Goal: Task Accomplishment & Management: Complete application form

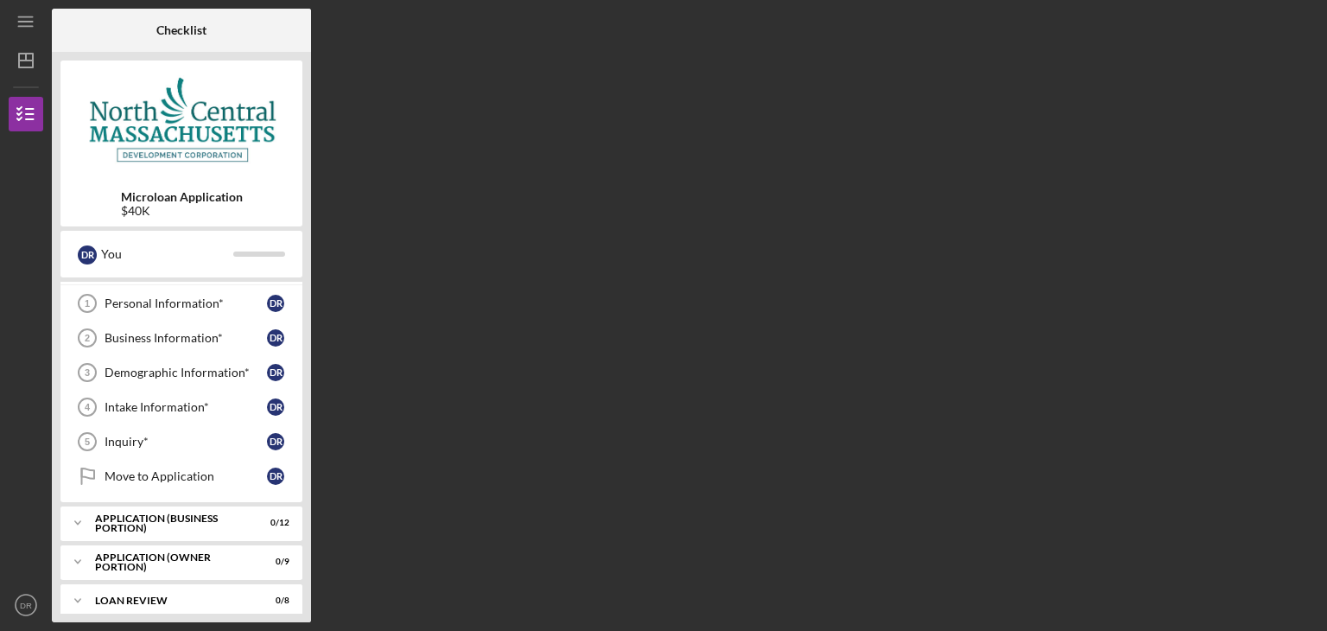
scroll to position [86, 0]
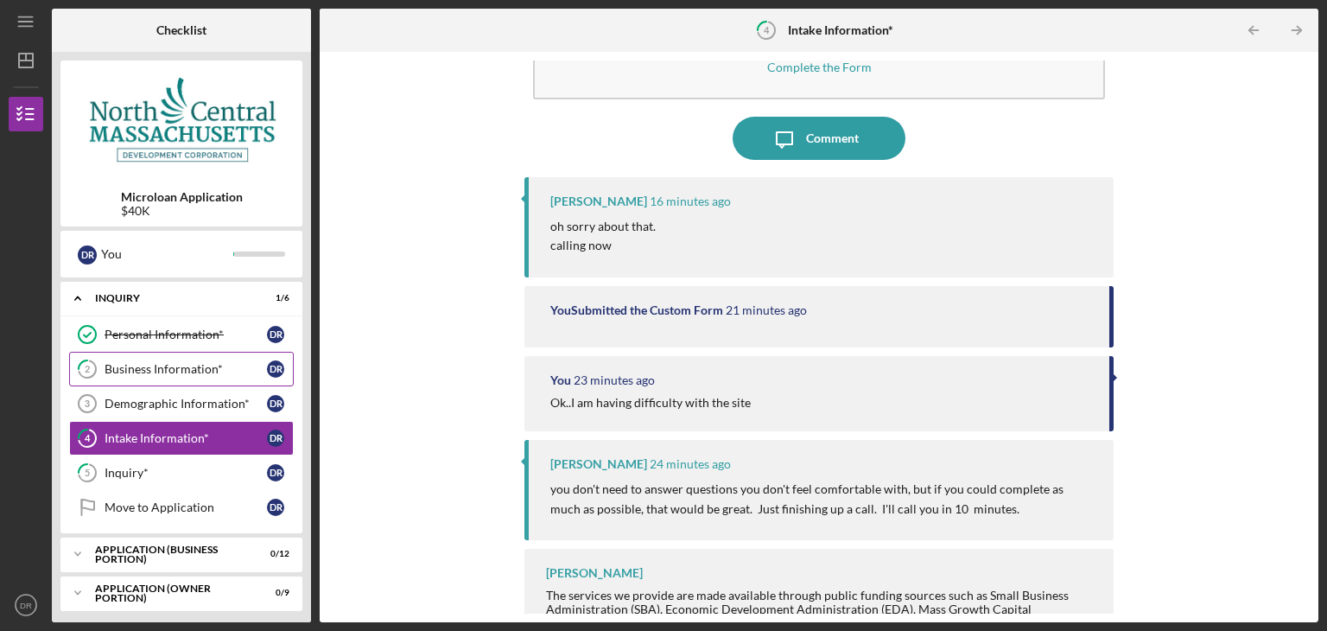
click at [197, 367] on div "Business Information*" at bounding box center [186, 369] width 162 height 14
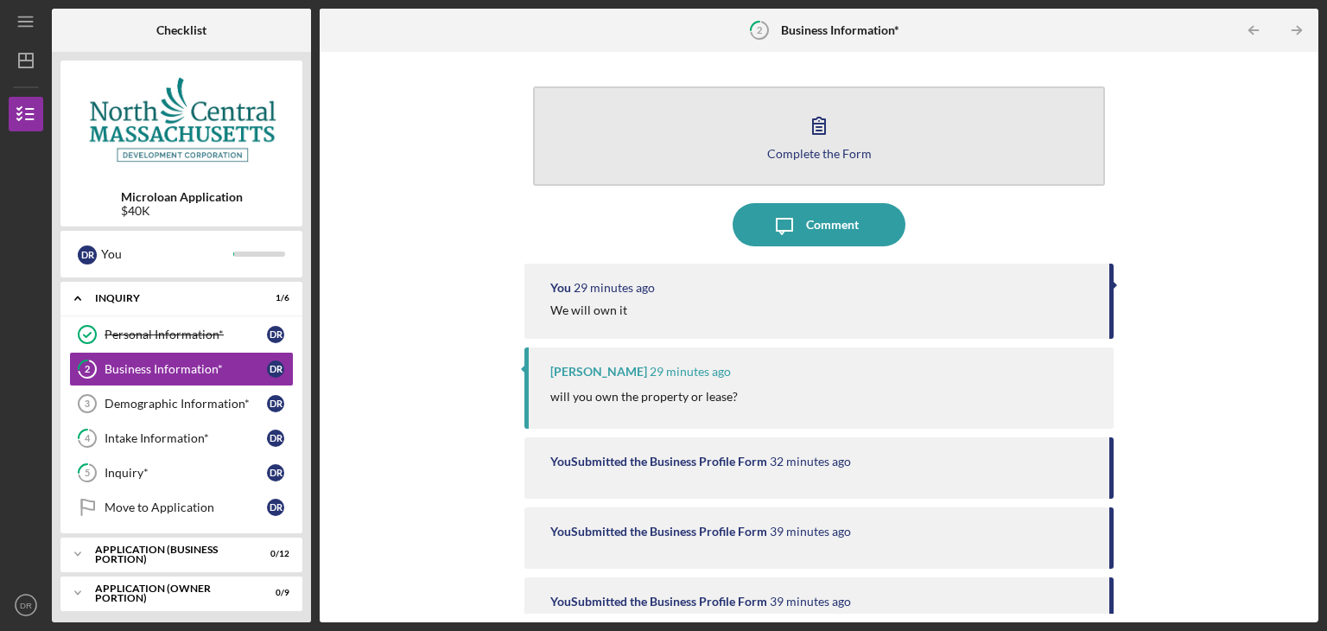
click at [819, 139] on icon "button" at bounding box center [819, 125] width 43 height 43
click at [818, 129] on icon "button" at bounding box center [819, 125] width 43 height 43
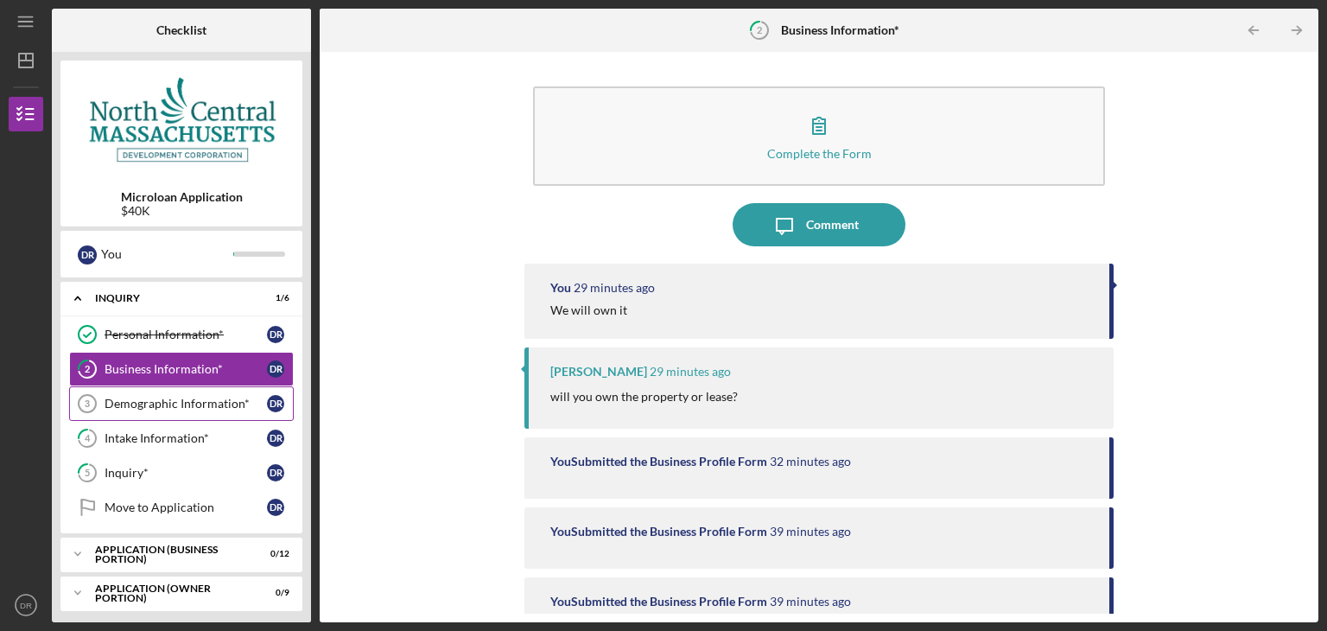
click at [161, 401] on div "Demographic Information*" at bounding box center [186, 404] width 162 height 14
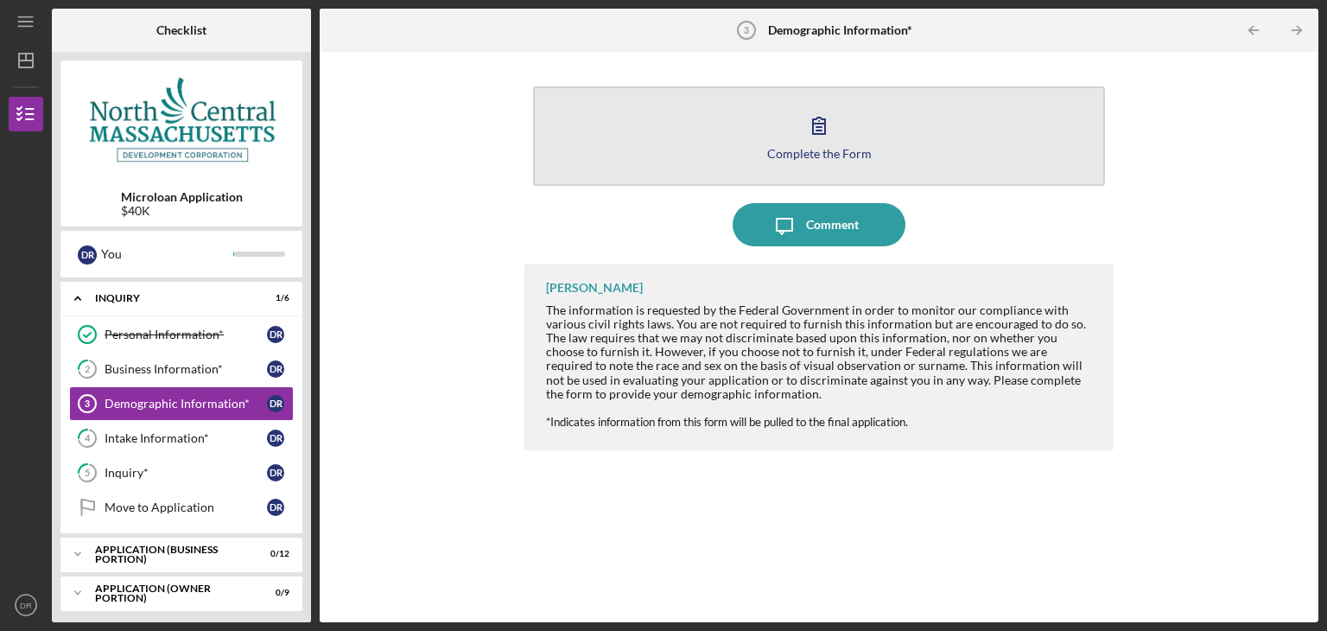
click at [810, 133] on icon "button" at bounding box center [819, 125] width 43 height 43
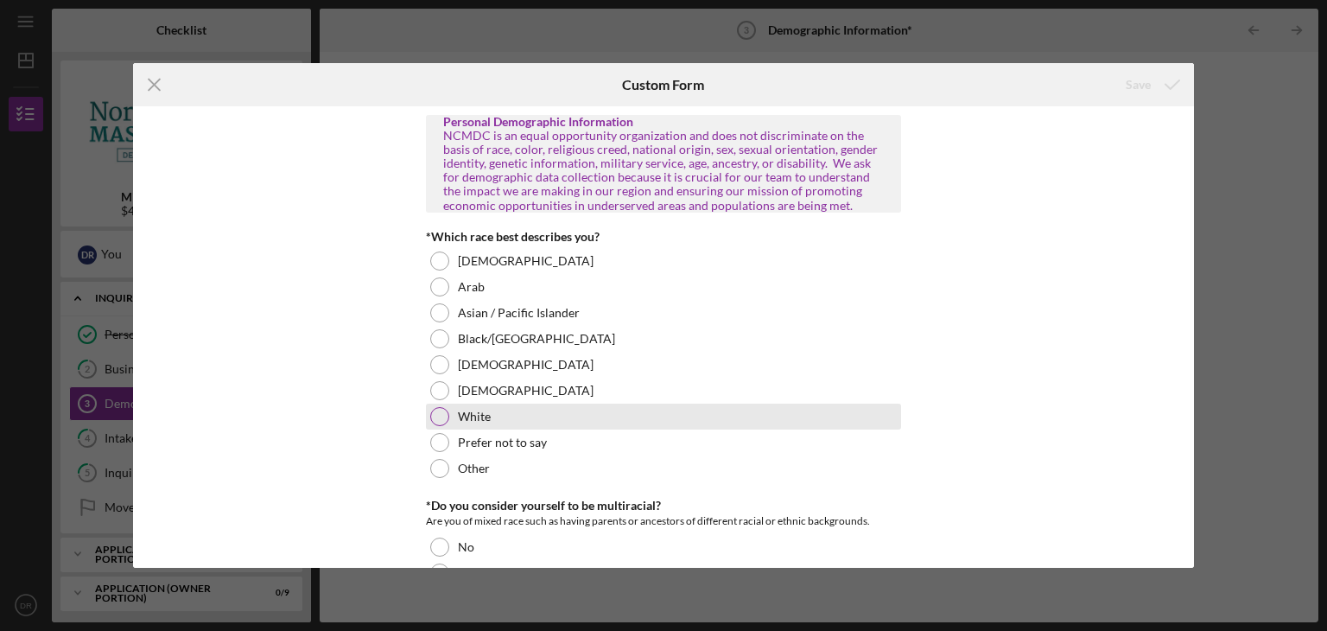
click at [435, 419] on div at bounding box center [439, 416] width 19 height 19
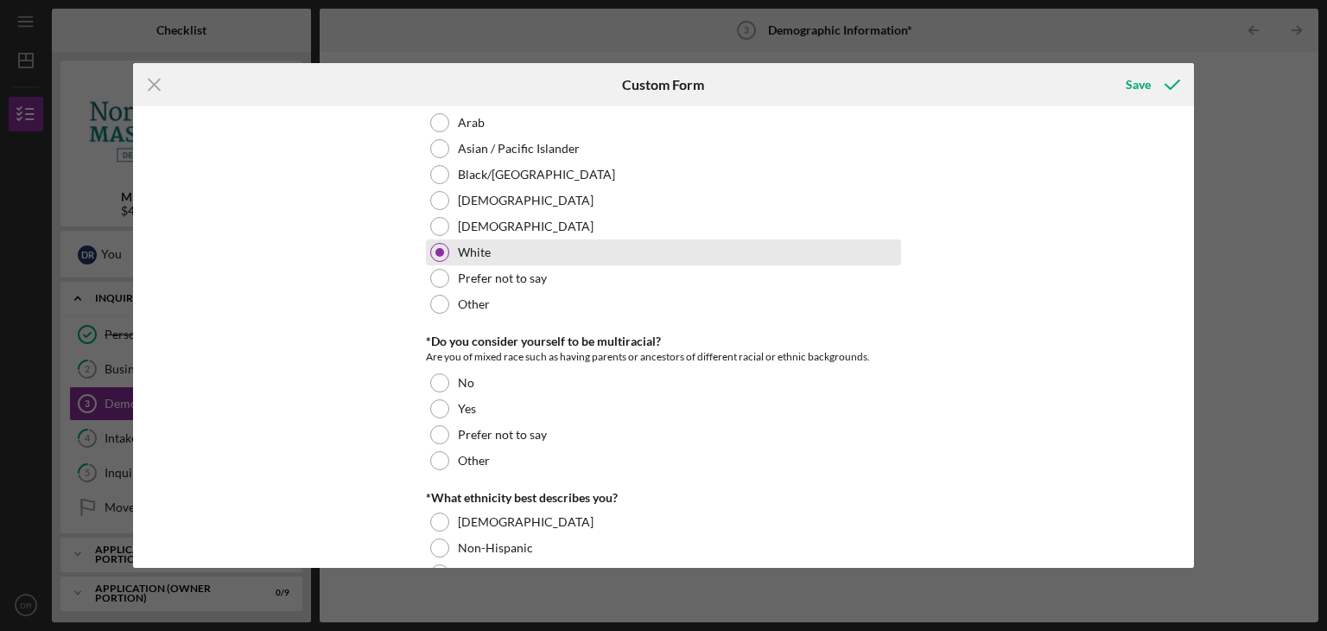
scroll to position [259, 0]
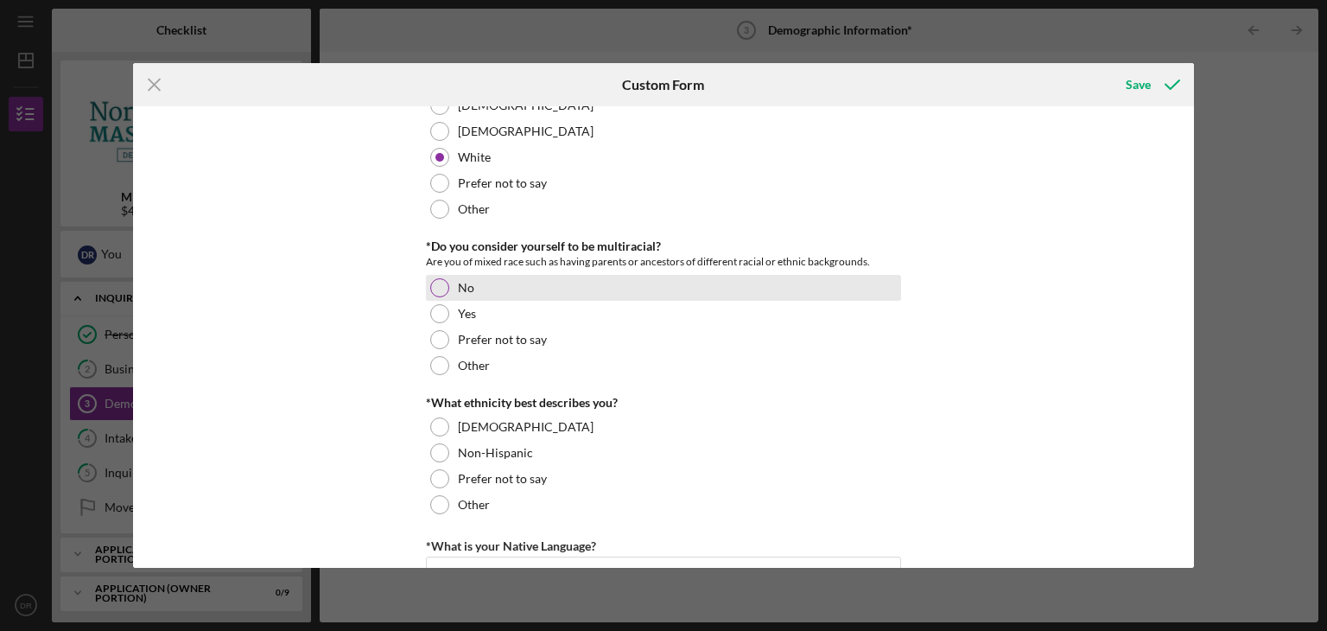
click at [440, 287] on div at bounding box center [439, 287] width 19 height 19
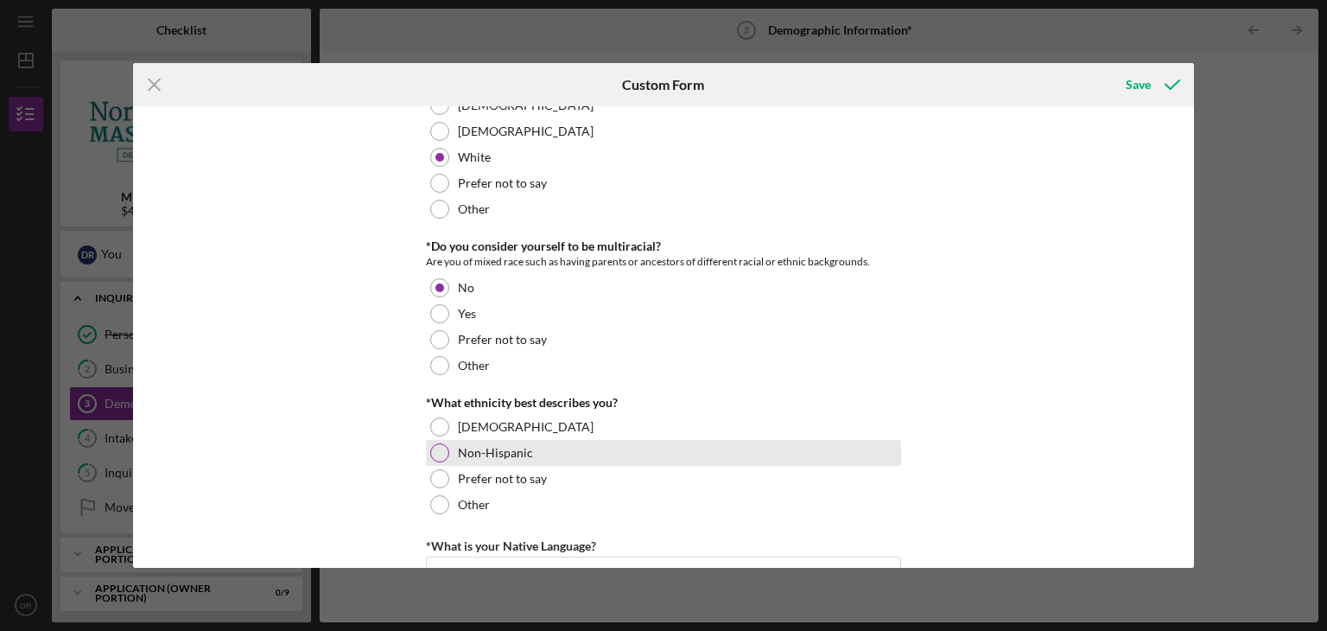
click at [435, 454] on div at bounding box center [439, 452] width 19 height 19
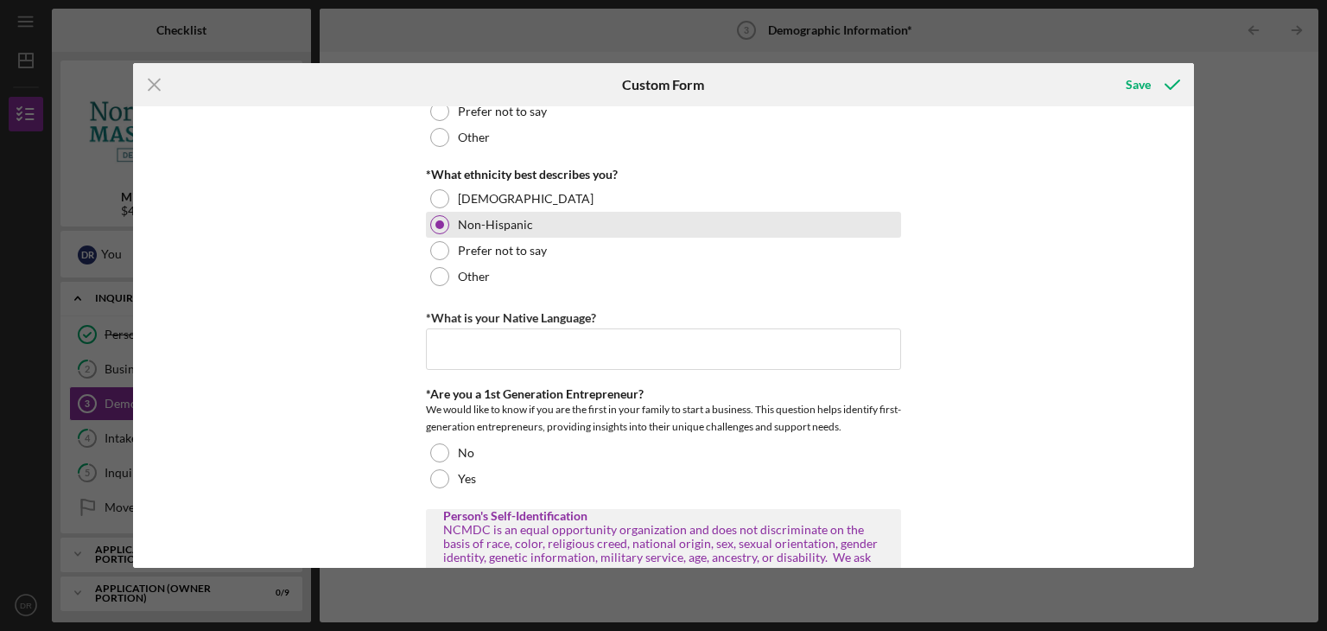
scroll to position [518, 0]
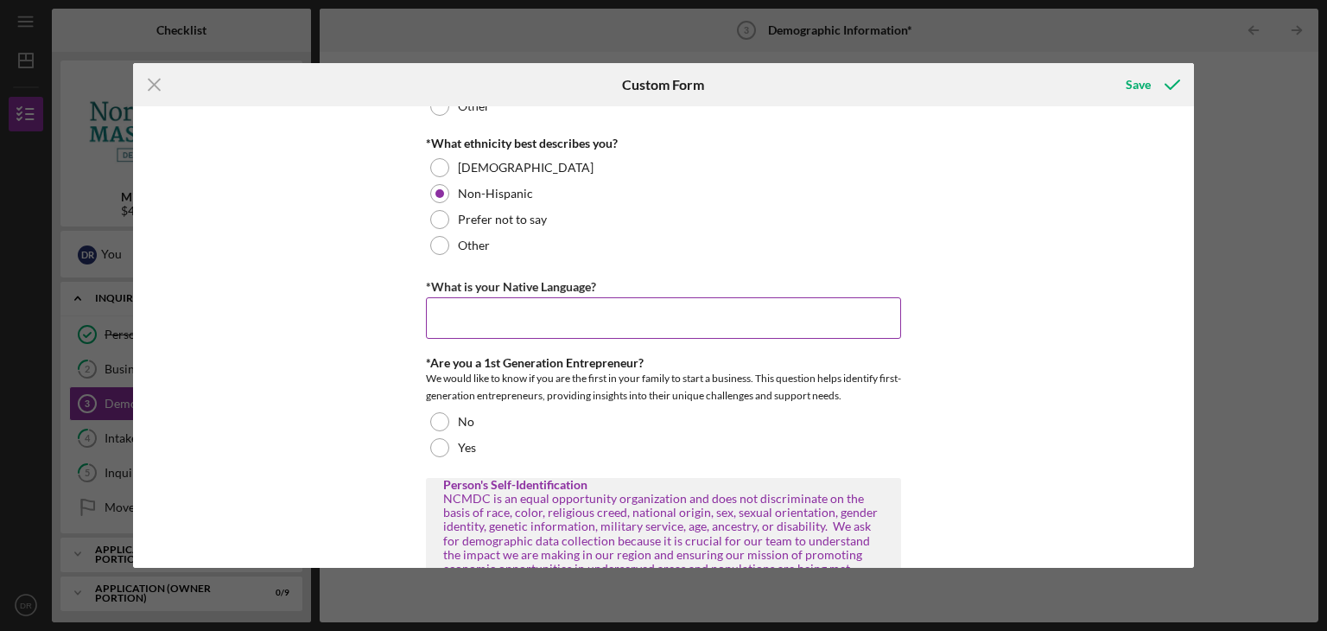
click at [470, 319] on input "*What is your Native Language?" at bounding box center [663, 317] width 475 height 41
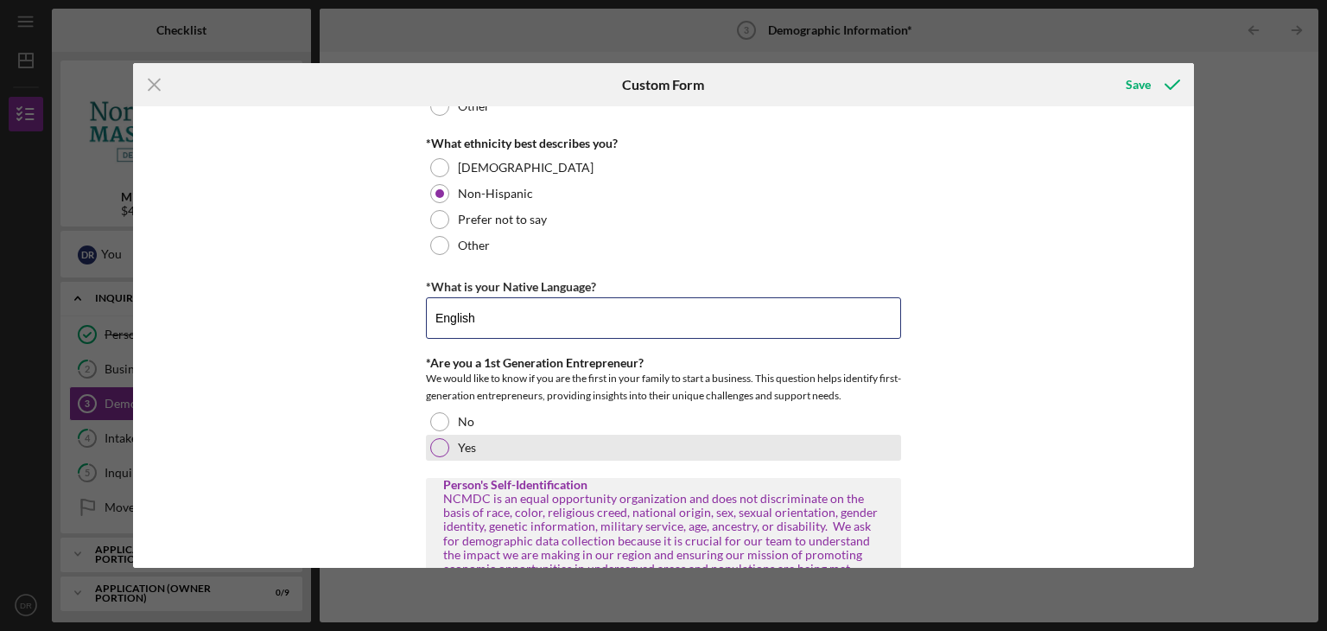
type input "English"
click at [437, 455] on div at bounding box center [439, 447] width 19 height 19
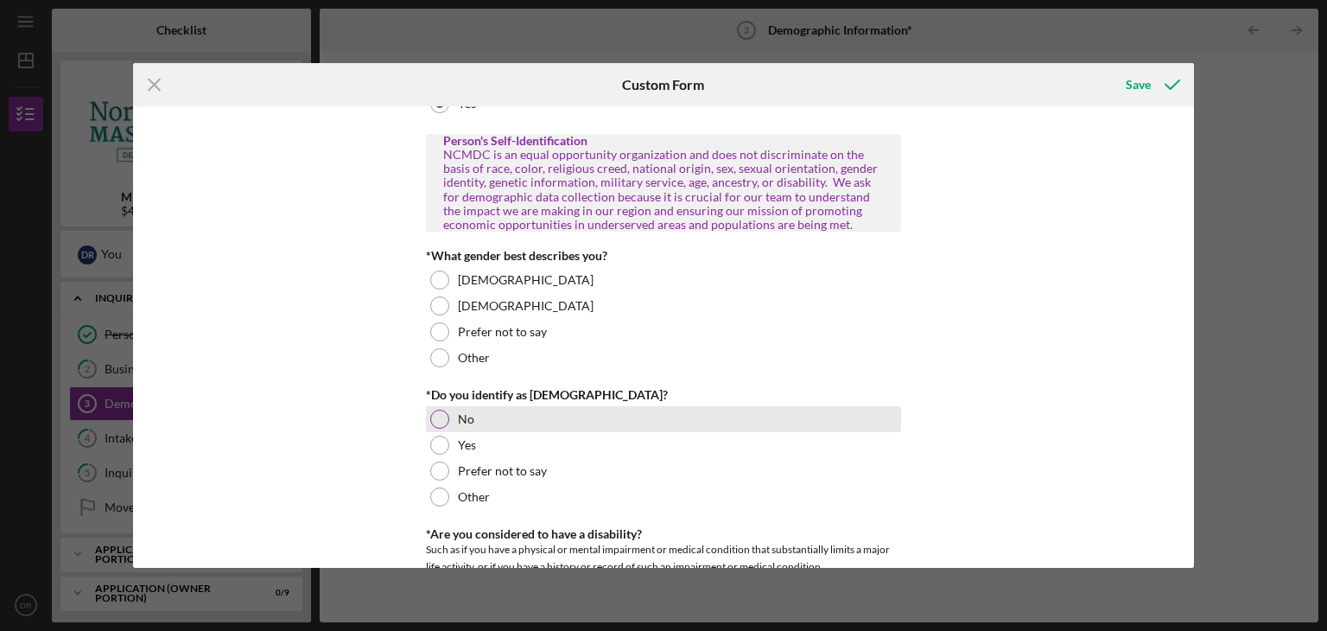
scroll to position [864, 0]
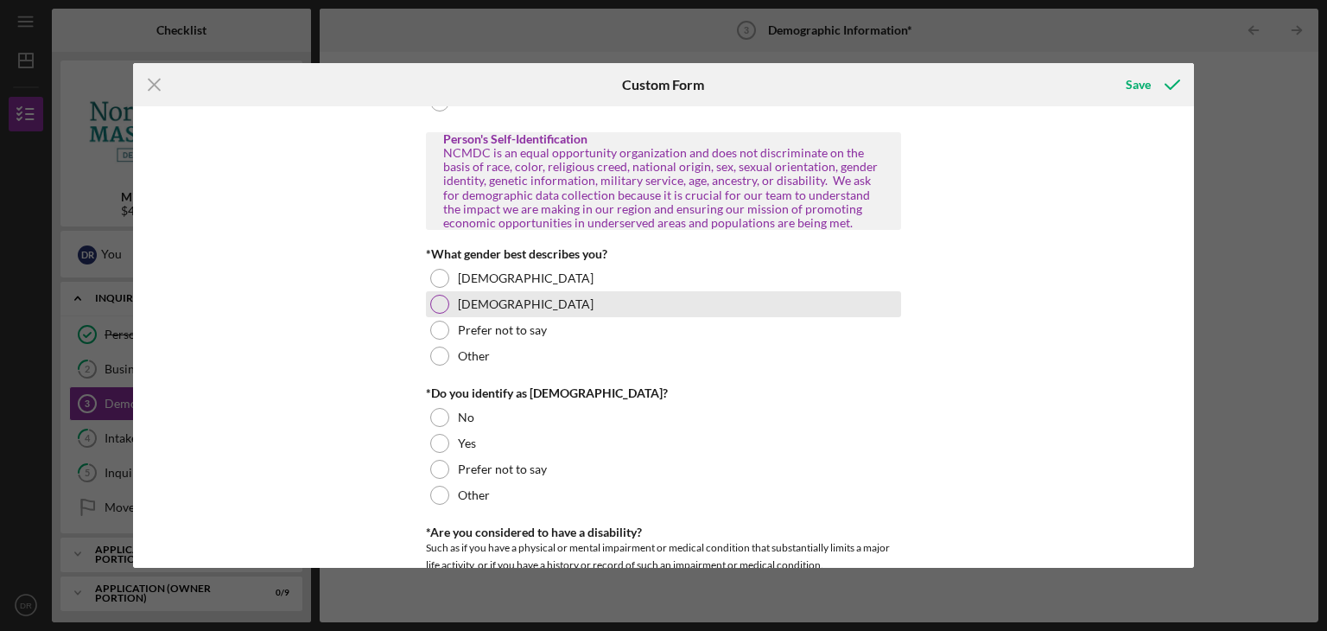
click at [439, 303] on div at bounding box center [439, 304] width 19 height 19
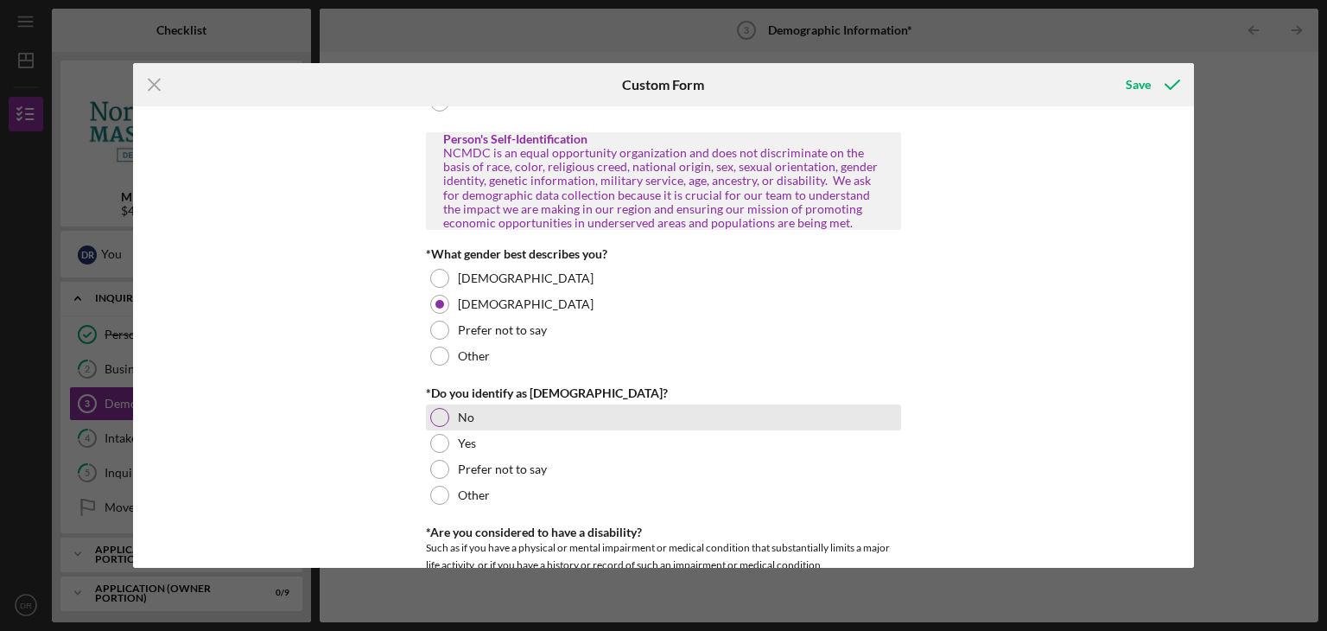
click at [431, 416] on div at bounding box center [439, 417] width 19 height 19
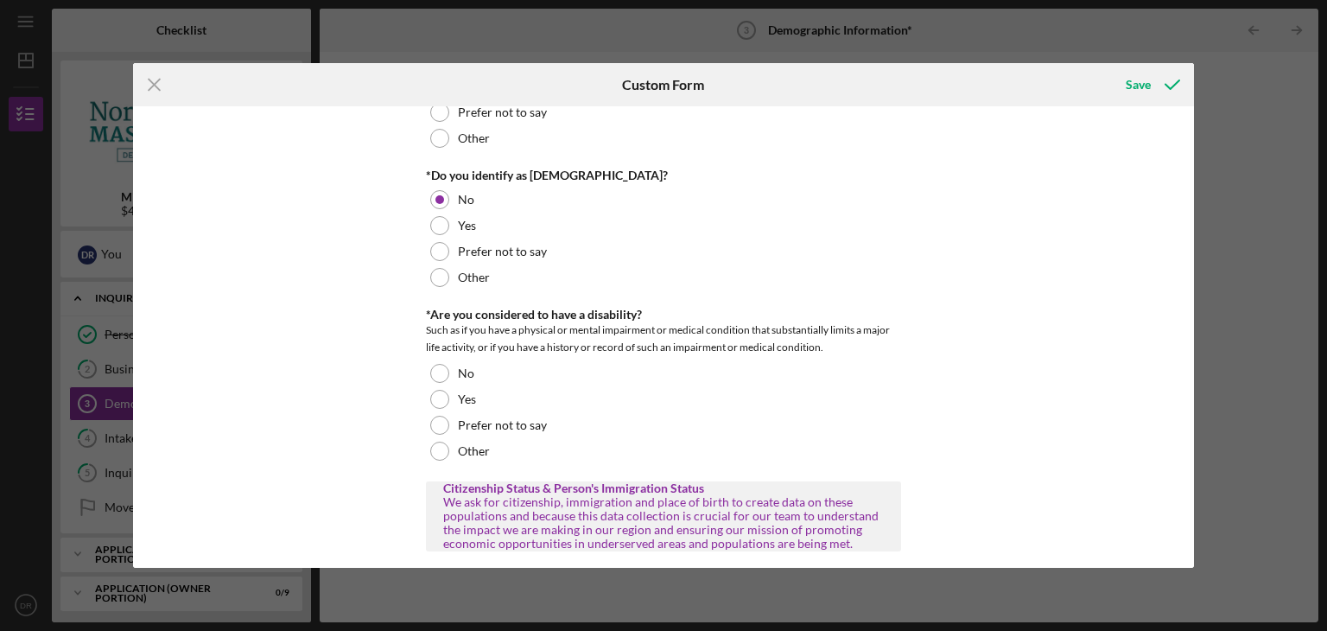
scroll to position [1123, 0]
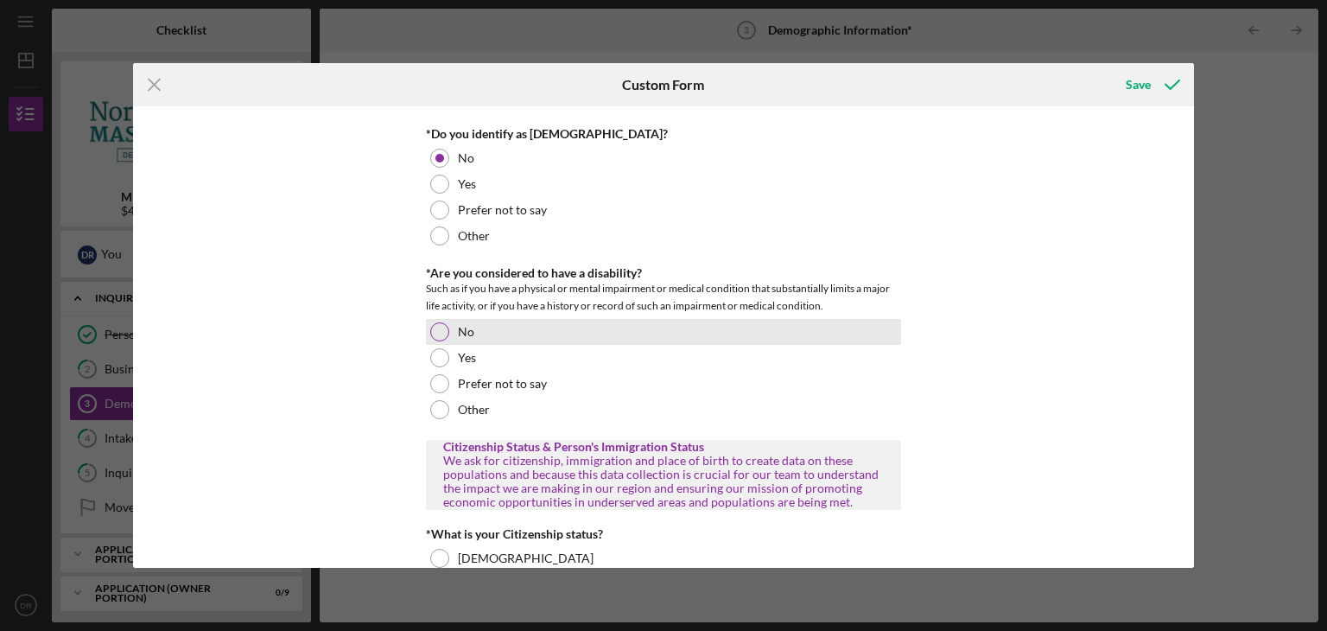
click at [442, 332] on div at bounding box center [439, 331] width 19 height 19
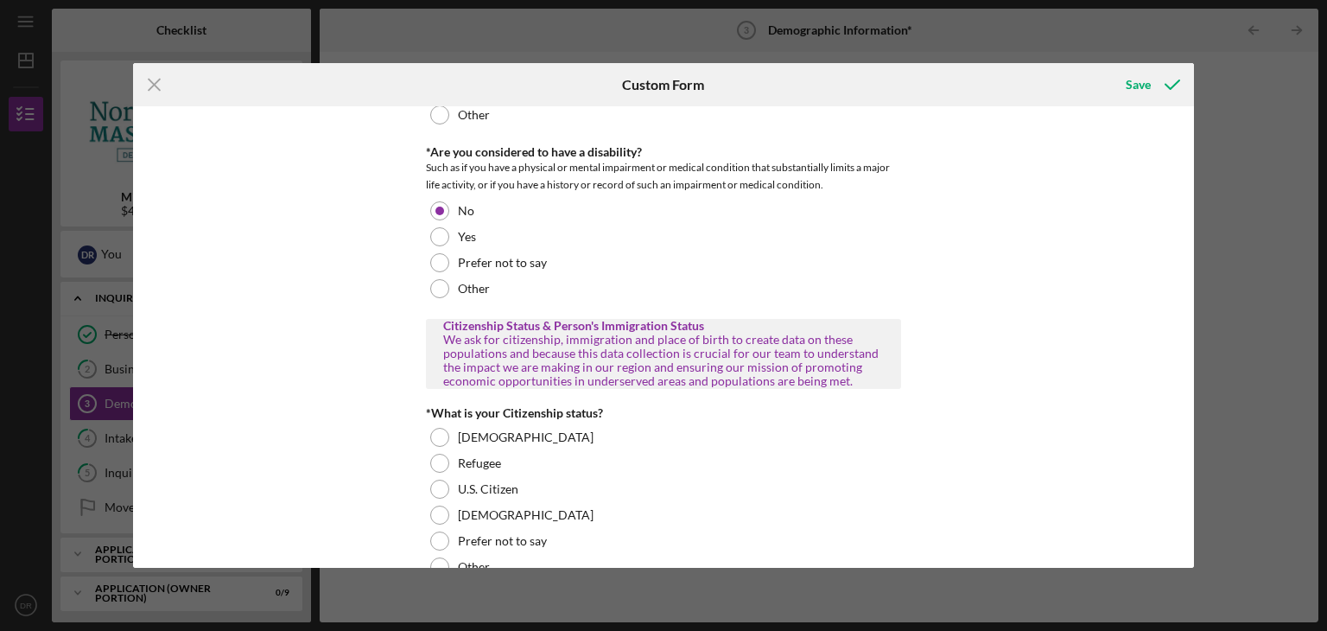
scroll to position [1296, 0]
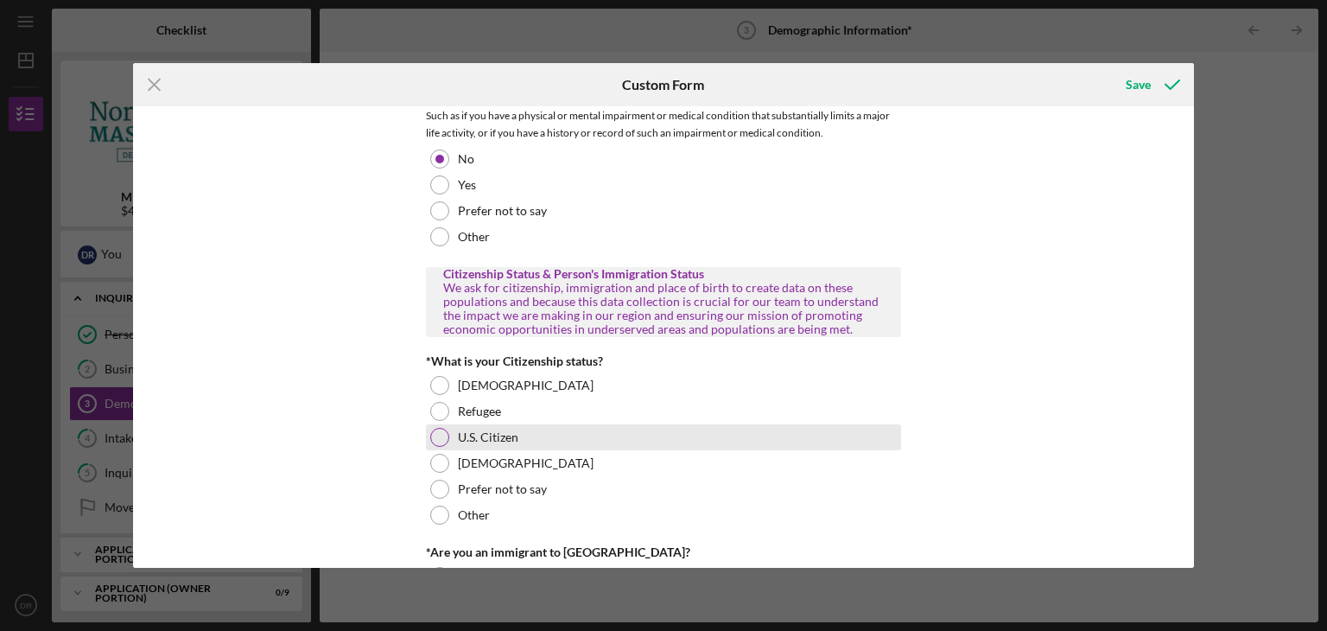
click at [439, 435] on div at bounding box center [439, 437] width 19 height 19
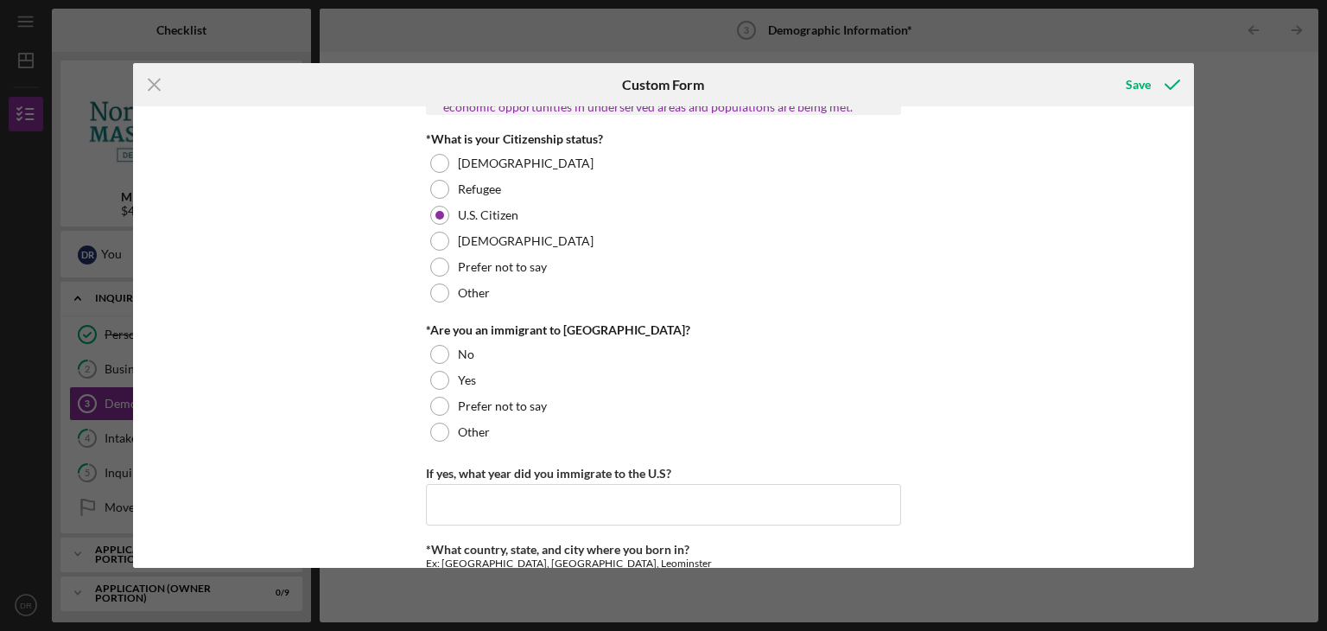
scroll to position [1555, 0]
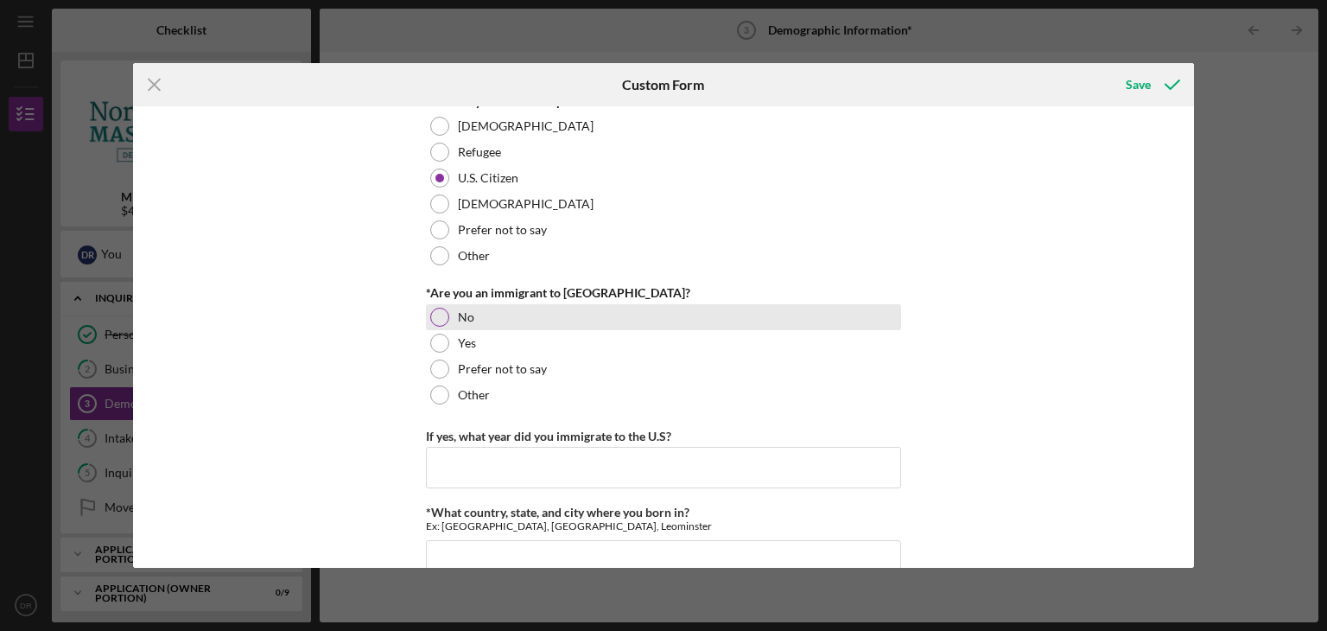
click at [443, 316] on div at bounding box center [439, 317] width 19 height 19
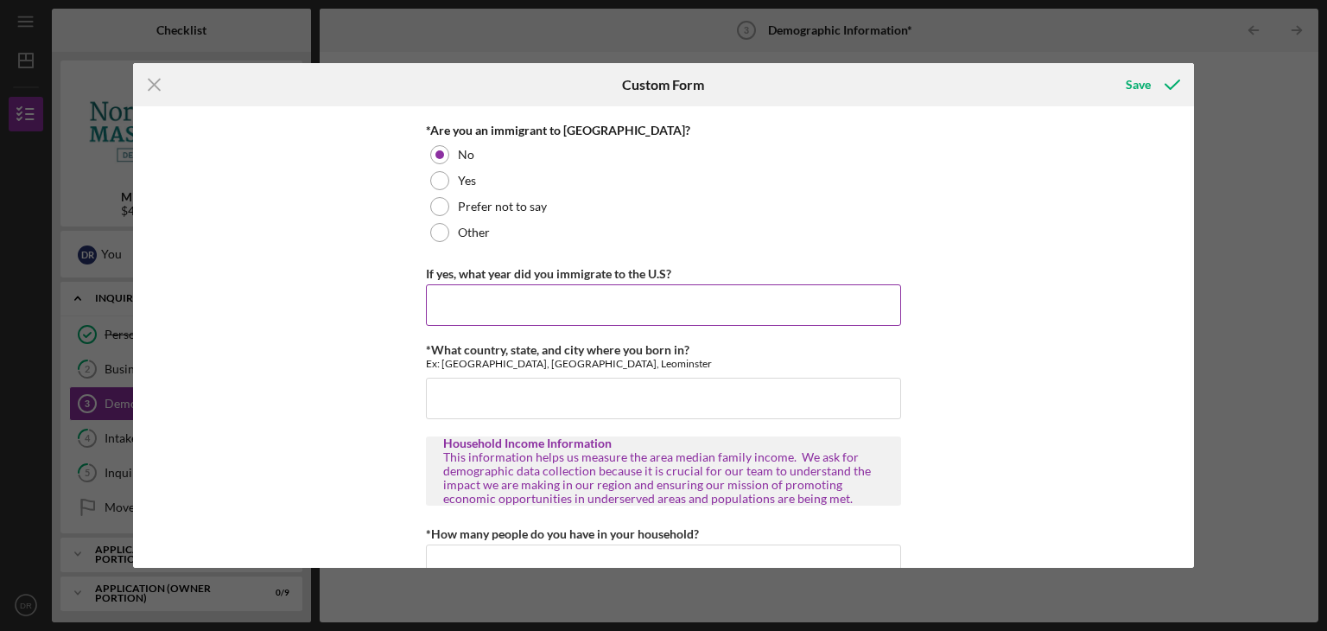
scroll to position [1728, 0]
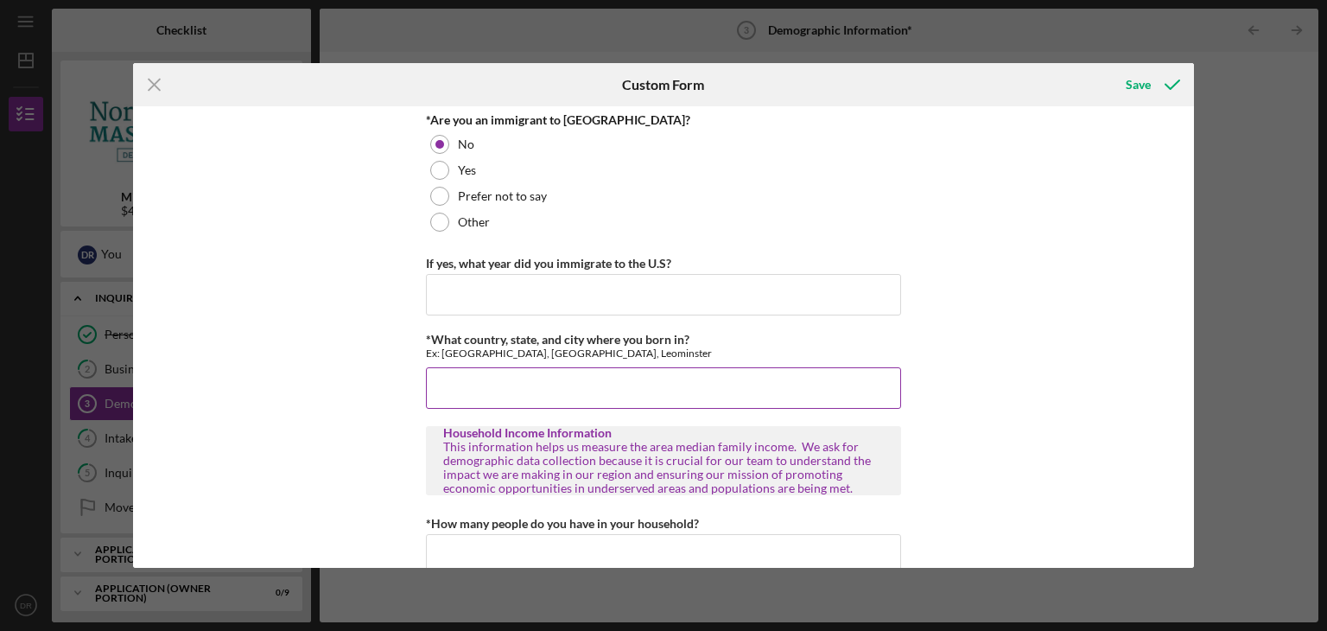
click at [470, 393] on input "*What country, state, and city where you born in?" at bounding box center [663, 387] width 475 height 41
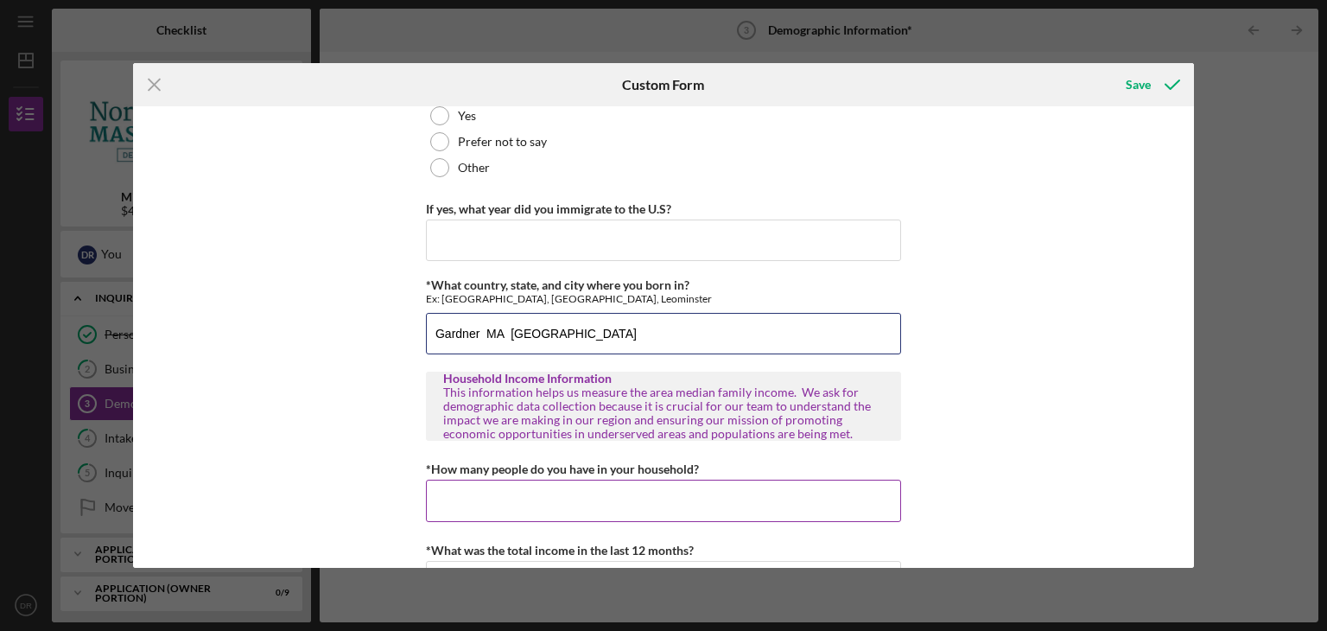
scroll to position [1841, 0]
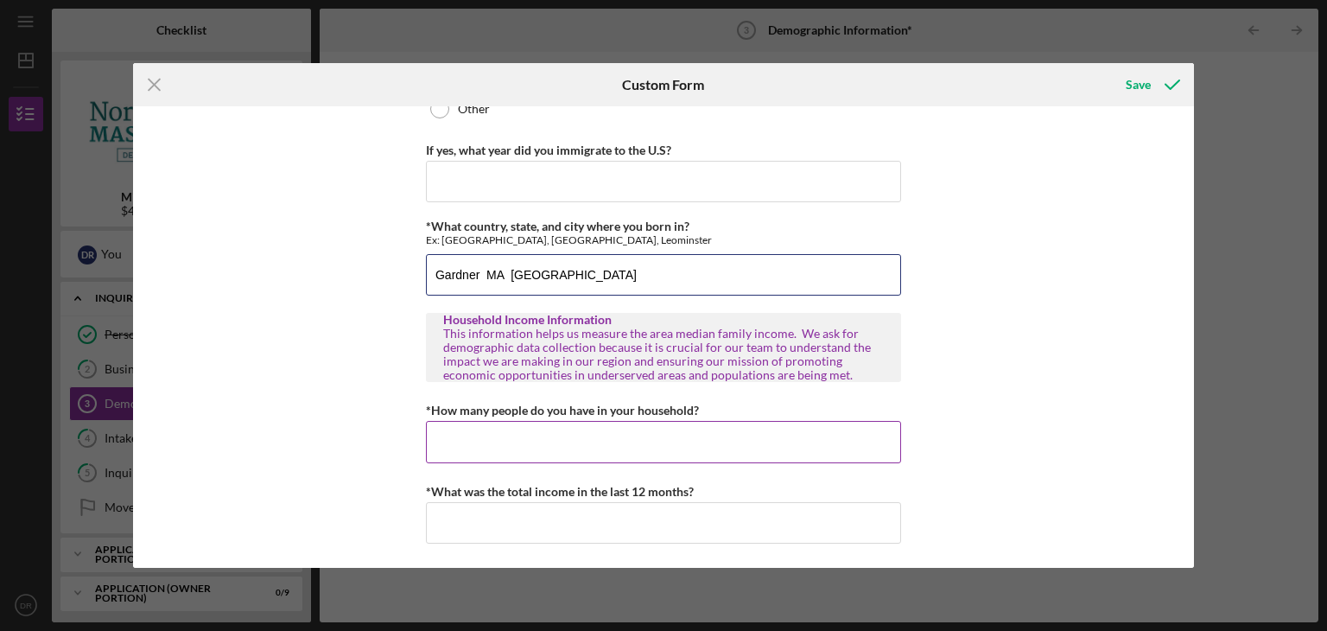
type input "Gardner MA USA"
click at [477, 443] on input "*How many people do you have in your household?" at bounding box center [663, 441] width 475 height 41
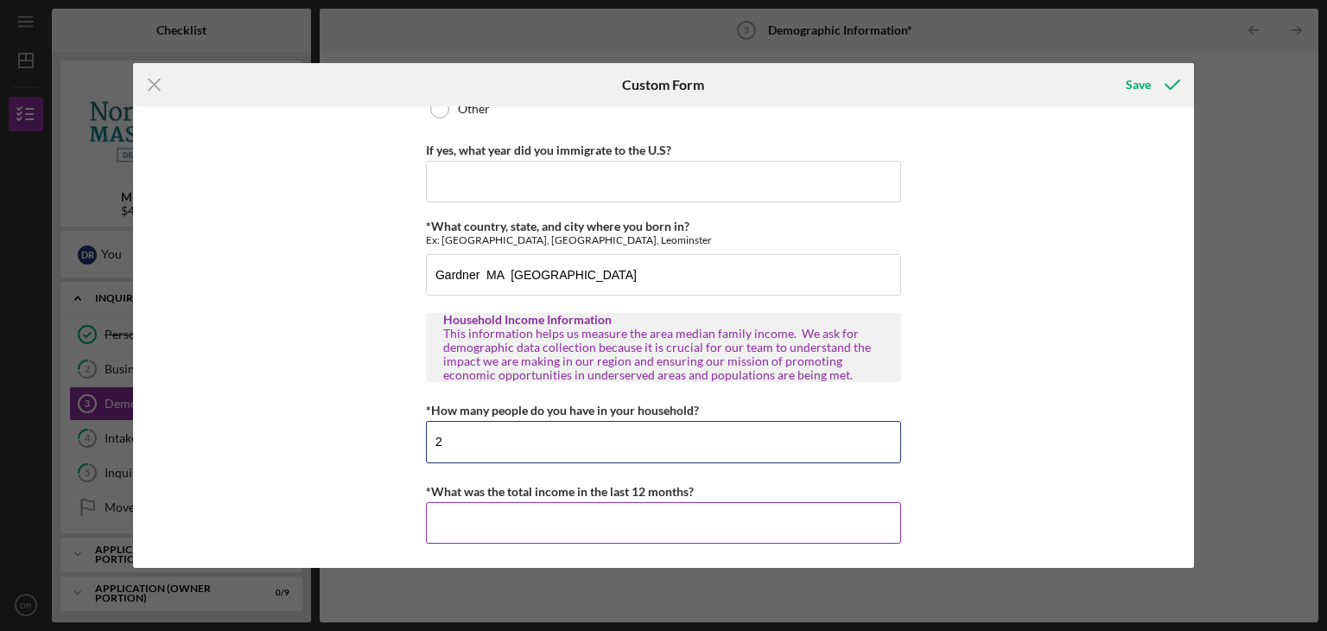
type input "2"
click at [464, 522] on input "*What was the total income in the last 12 months?" at bounding box center [663, 522] width 475 height 41
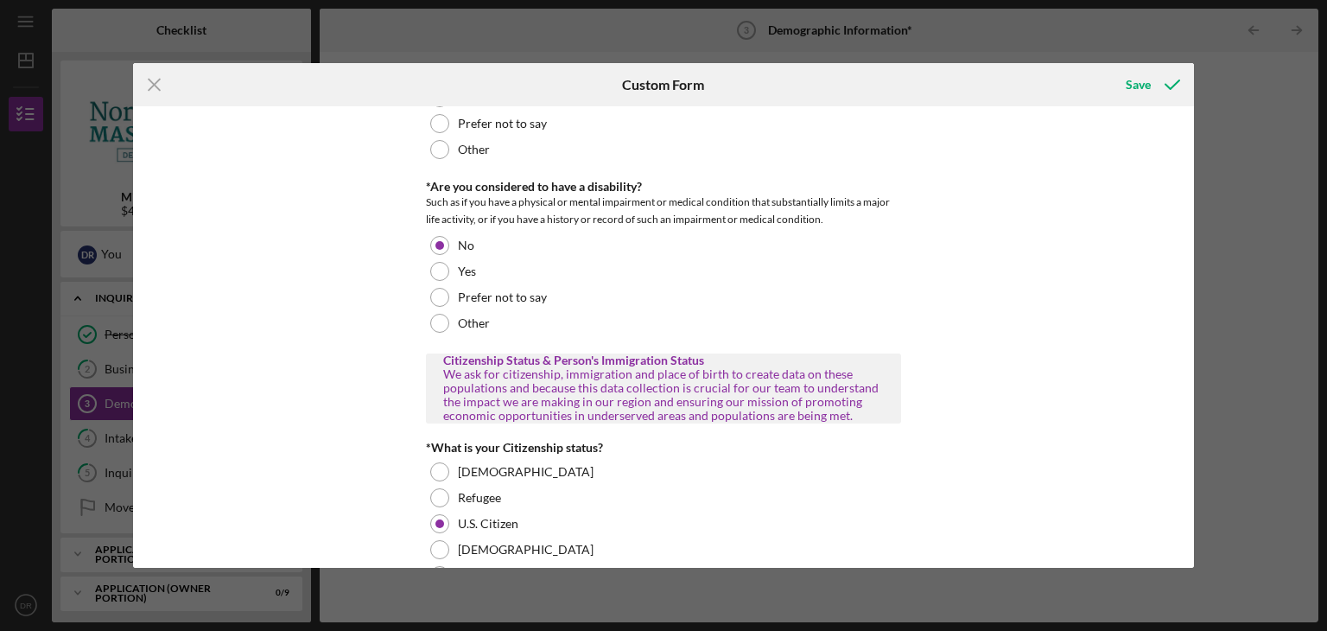
scroll to position [804, 0]
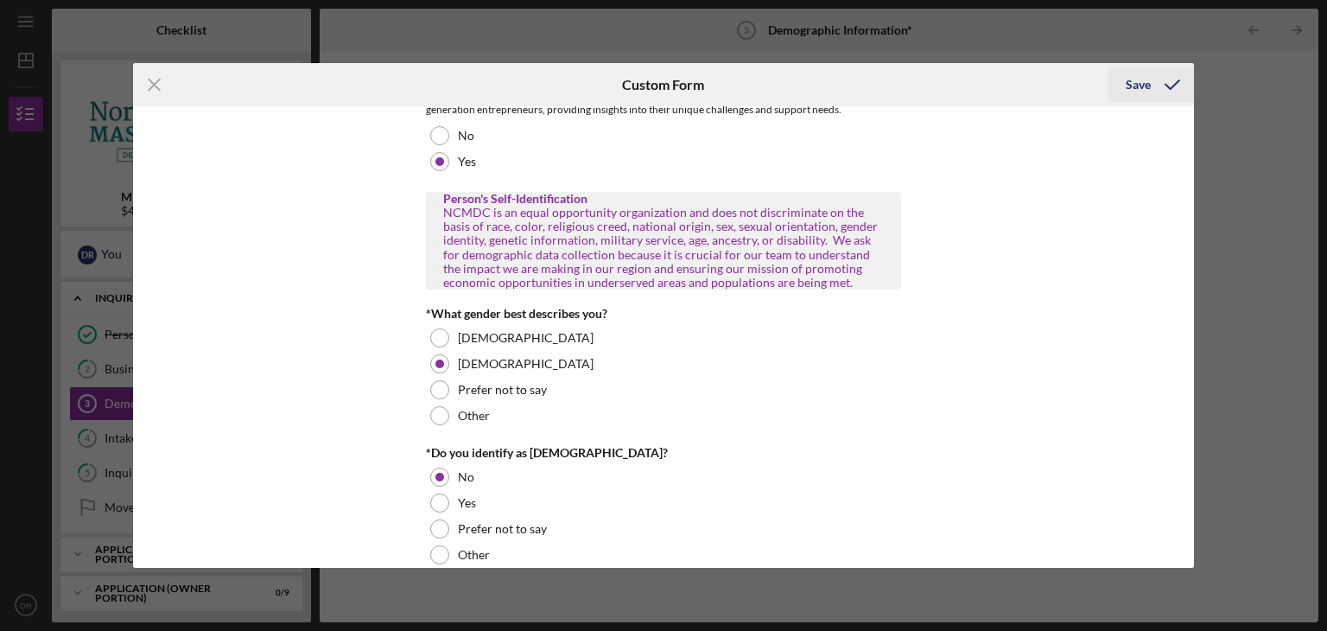
type input "$200,000"
click at [1140, 89] on div "Save" at bounding box center [1138, 84] width 25 height 35
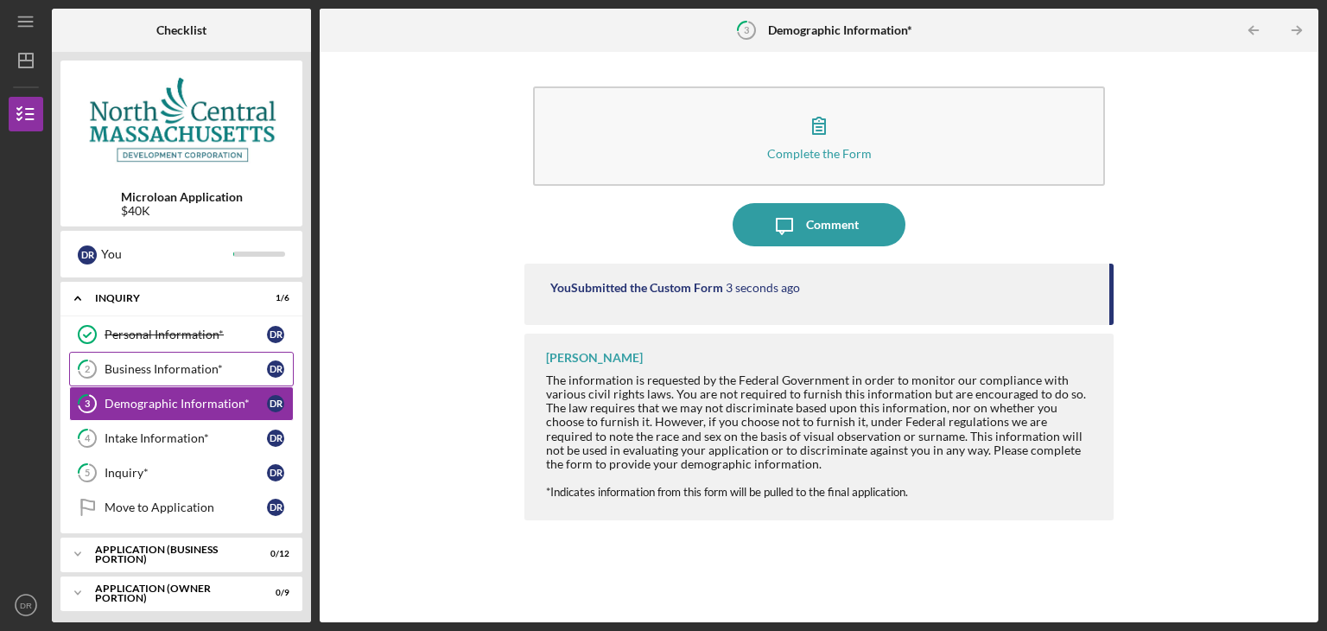
click at [167, 372] on div "Business Information*" at bounding box center [186, 369] width 162 height 14
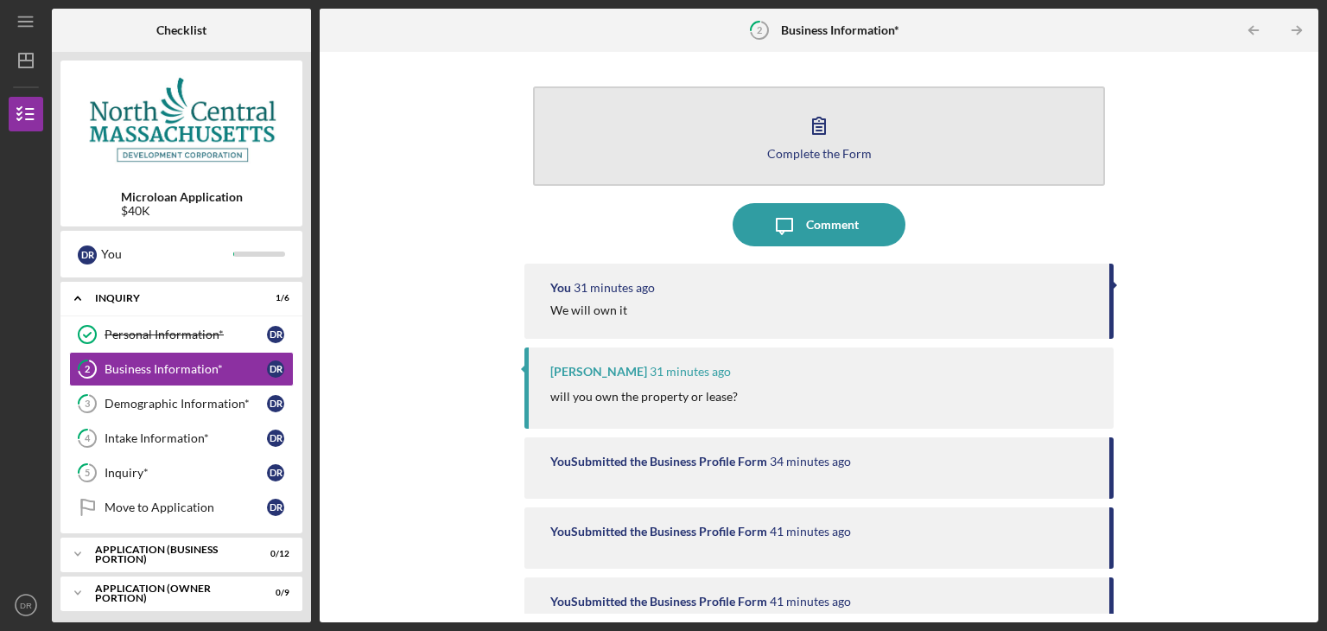
click at [816, 147] on div "Complete the Form" at bounding box center [819, 153] width 105 height 13
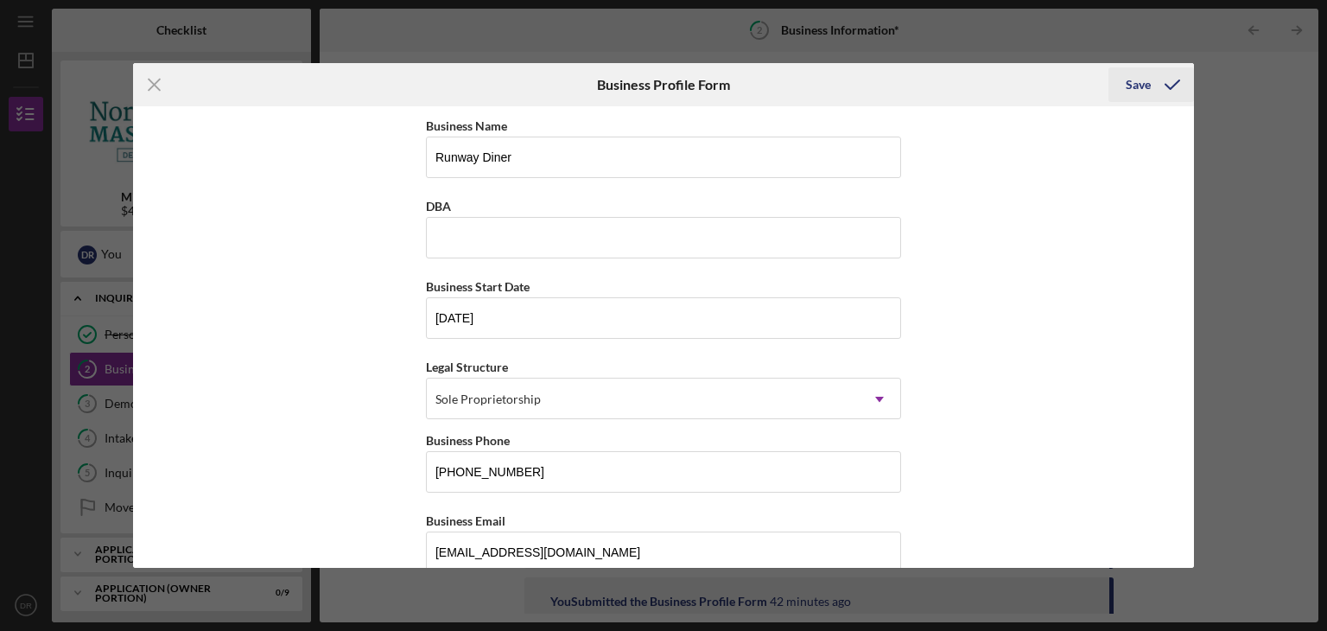
click at [1128, 89] on div "Save" at bounding box center [1138, 84] width 25 height 35
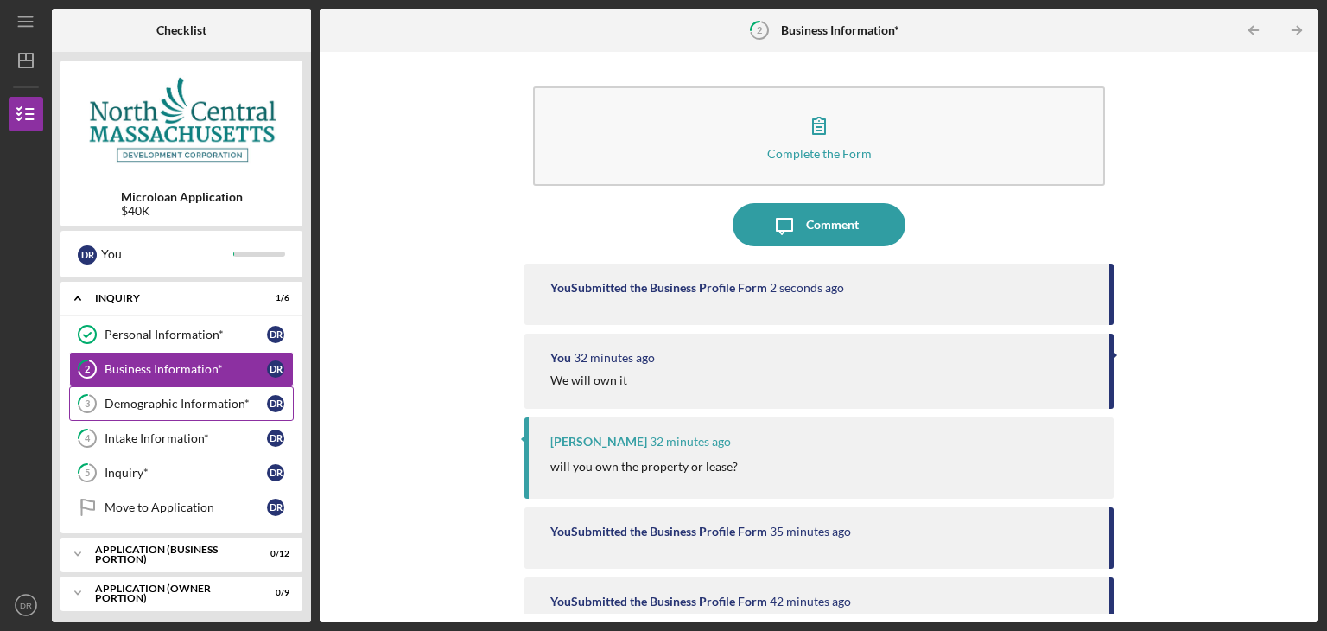
click at [190, 399] on div "Demographic Information*" at bounding box center [186, 404] width 162 height 14
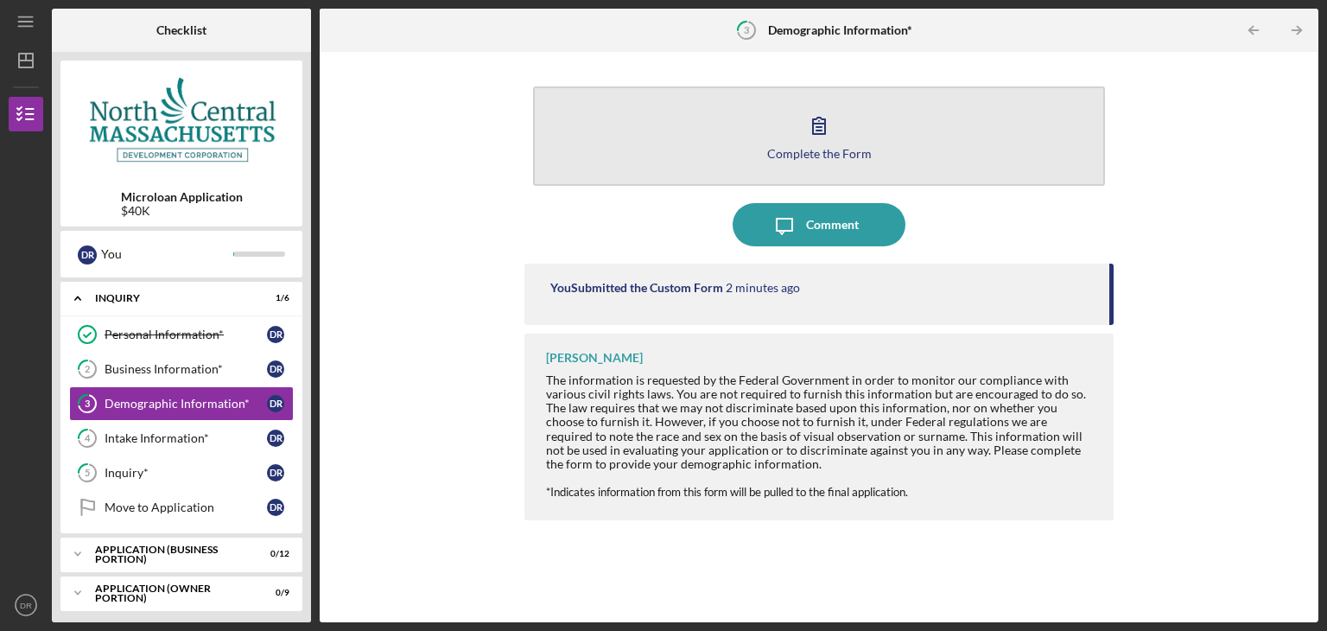
click at [826, 147] on div "Complete the Form" at bounding box center [819, 153] width 105 height 13
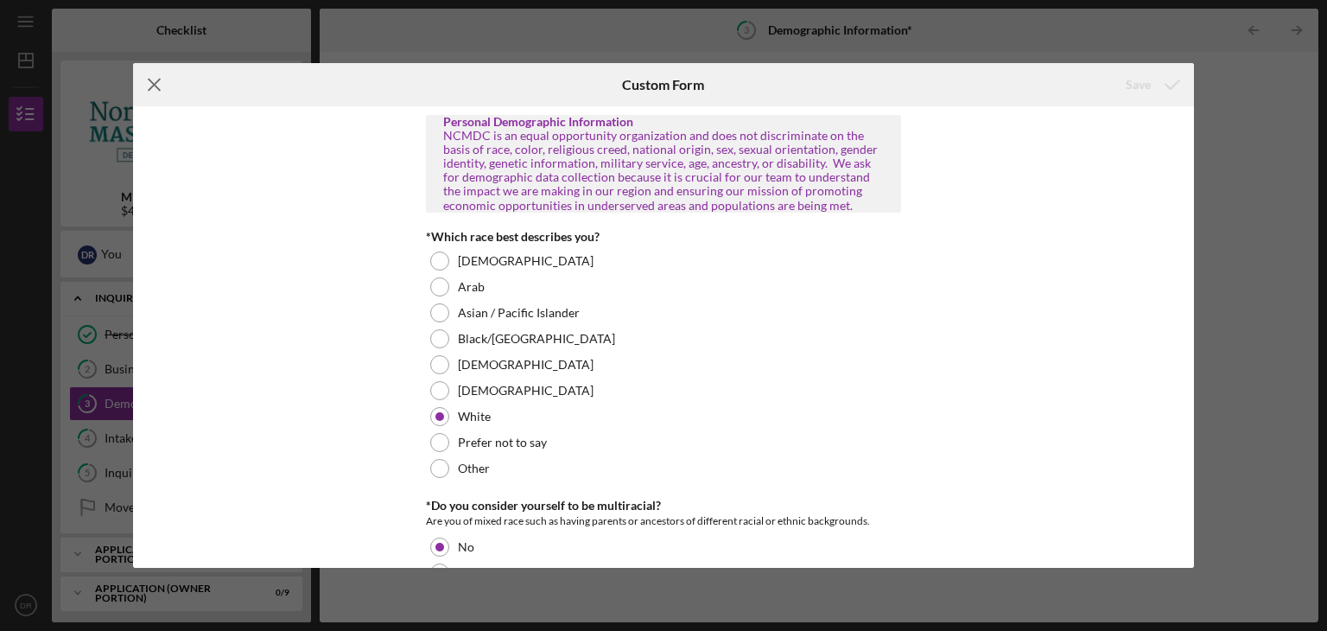
click at [159, 86] on icon "Icon/Menu Close" at bounding box center [154, 84] width 43 height 43
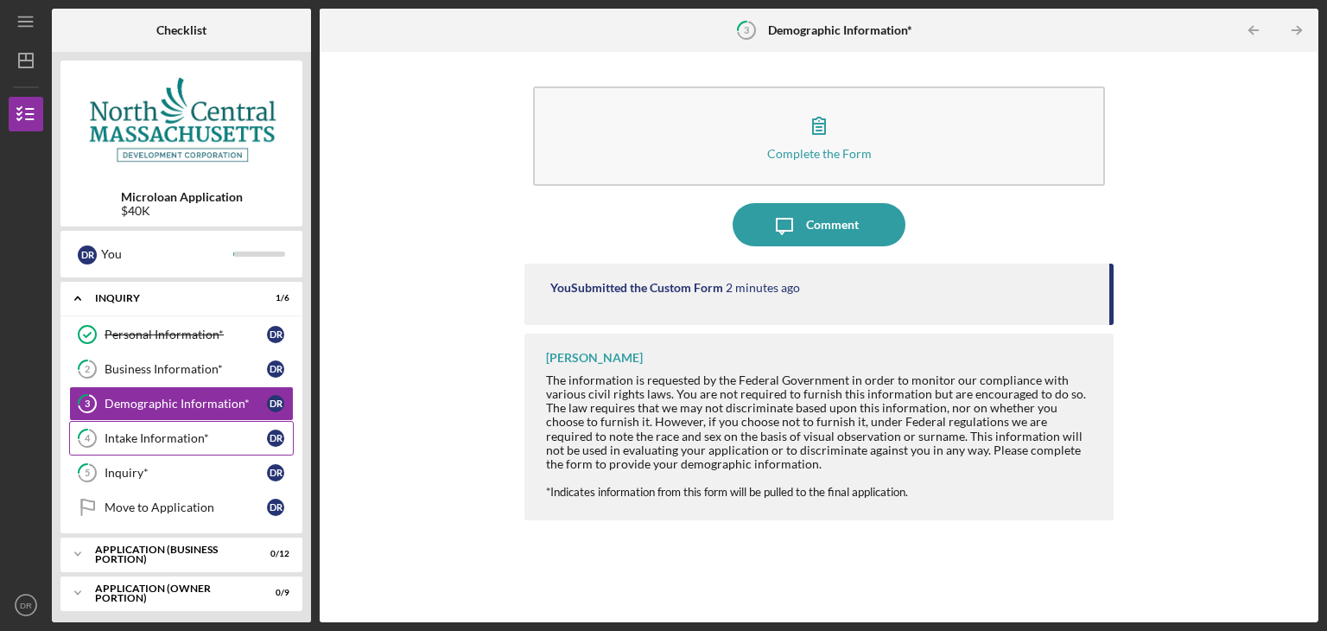
click at [162, 440] on div "Intake Information*" at bounding box center [186, 438] width 162 height 14
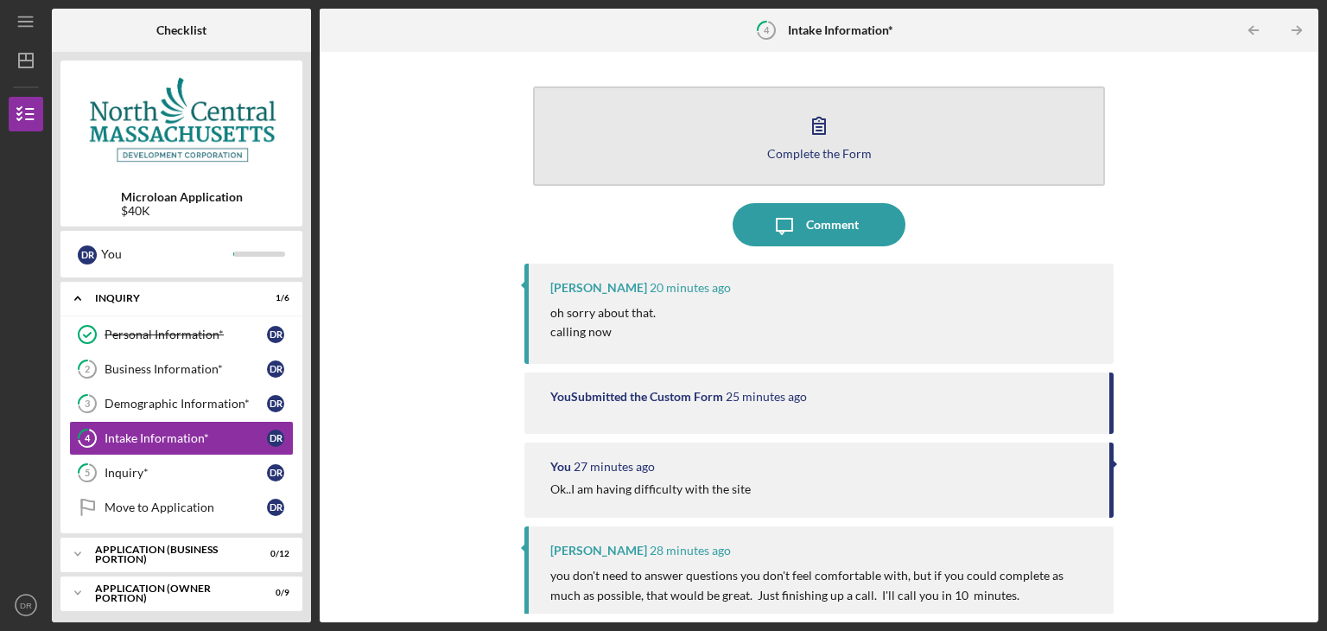
click at [820, 131] on icon "button" at bounding box center [819, 125] width 43 height 43
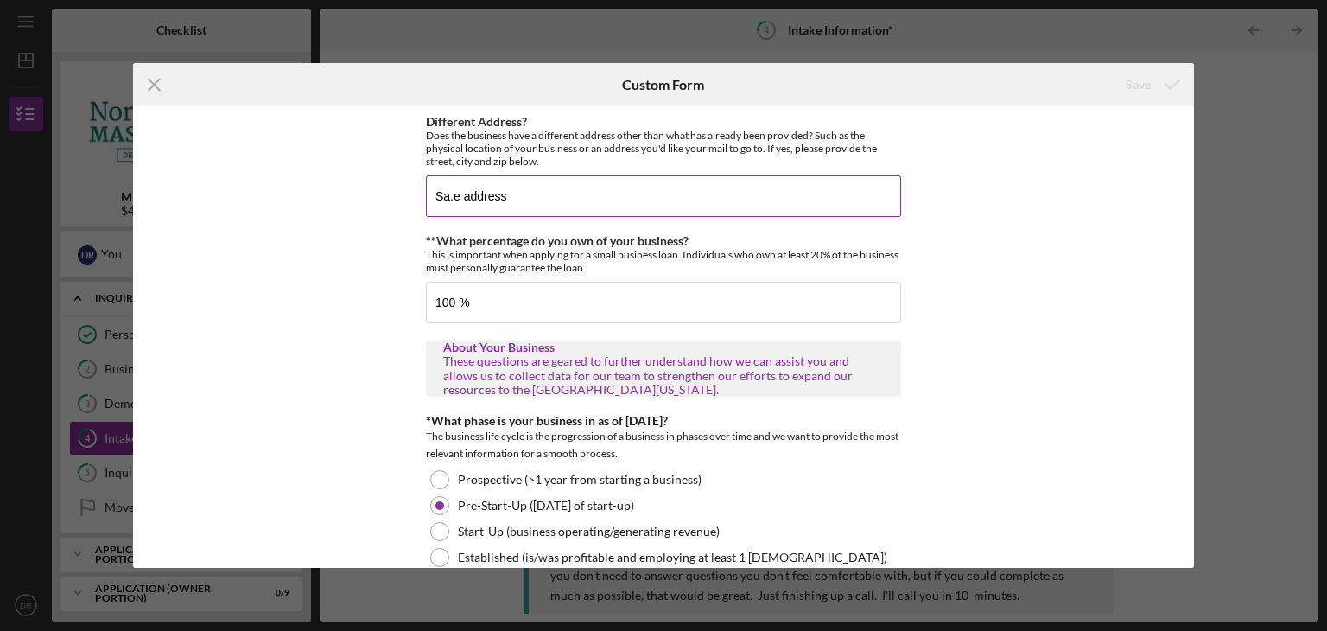
click at [451, 195] on input "Sa.e address" at bounding box center [663, 195] width 475 height 41
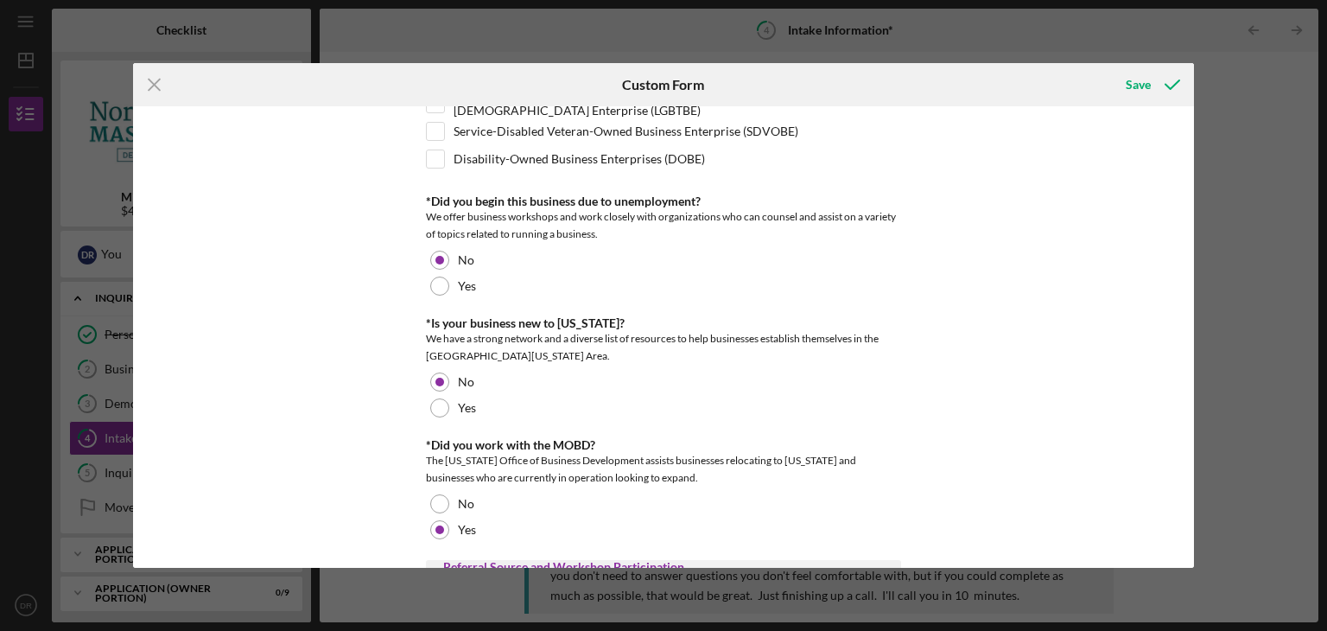
scroll to position [864, 0]
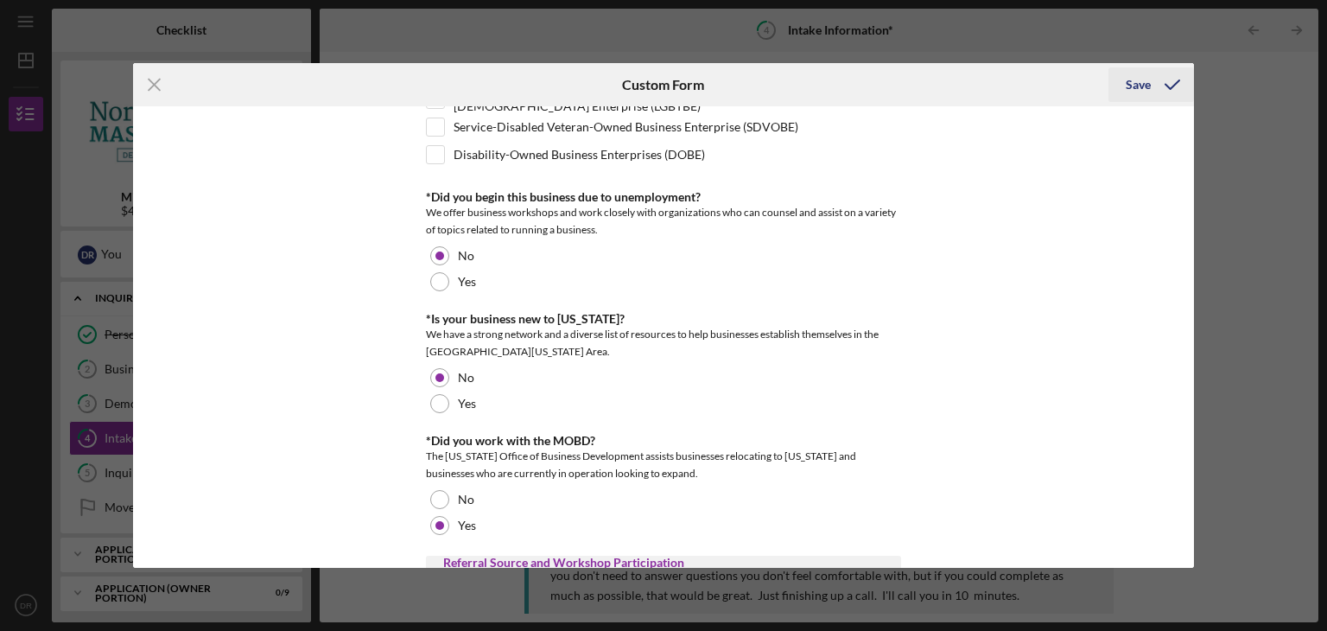
type input "Same address"
click at [1145, 85] on div "Save" at bounding box center [1138, 84] width 25 height 35
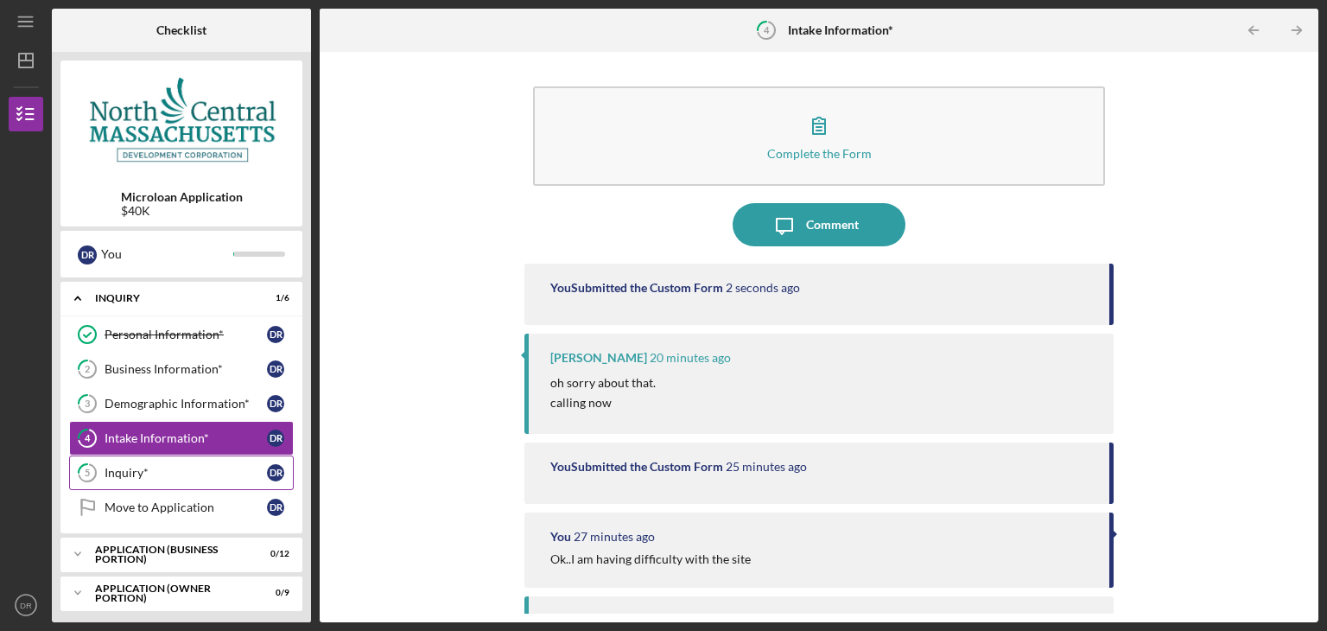
click at [135, 472] on div "Inquiry*" at bounding box center [186, 473] width 162 height 14
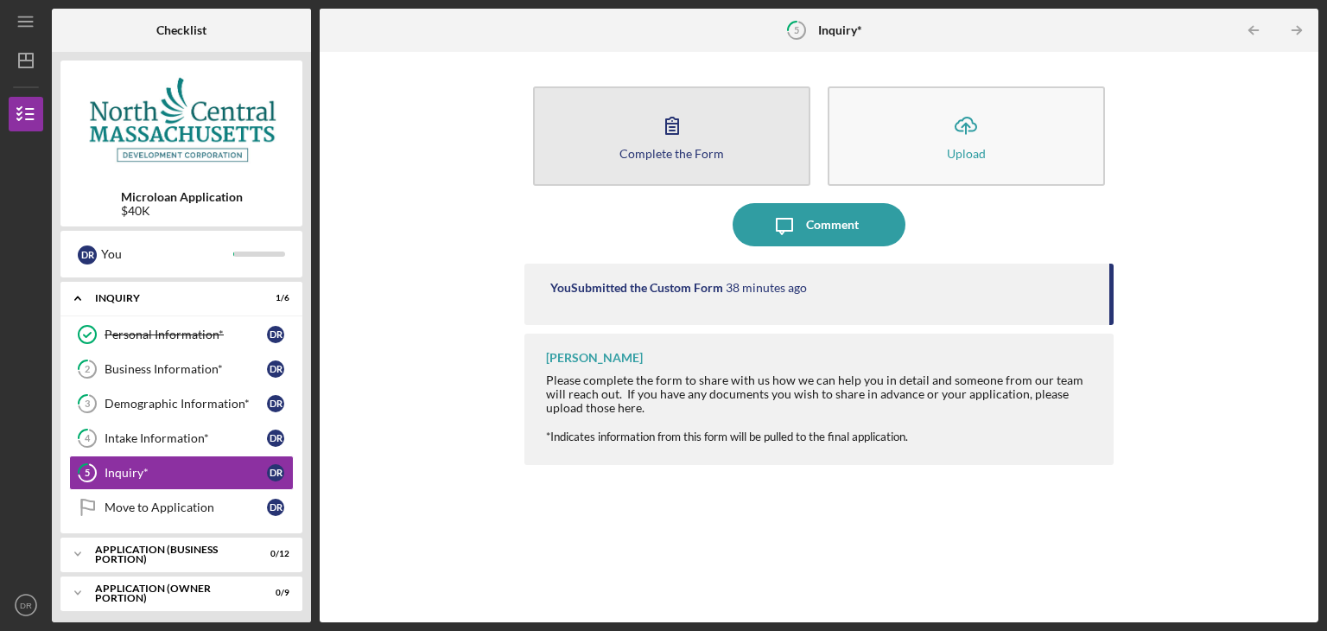
click at [680, 131] on icon "button" at bounding box center [672, 125] width 43 height 43
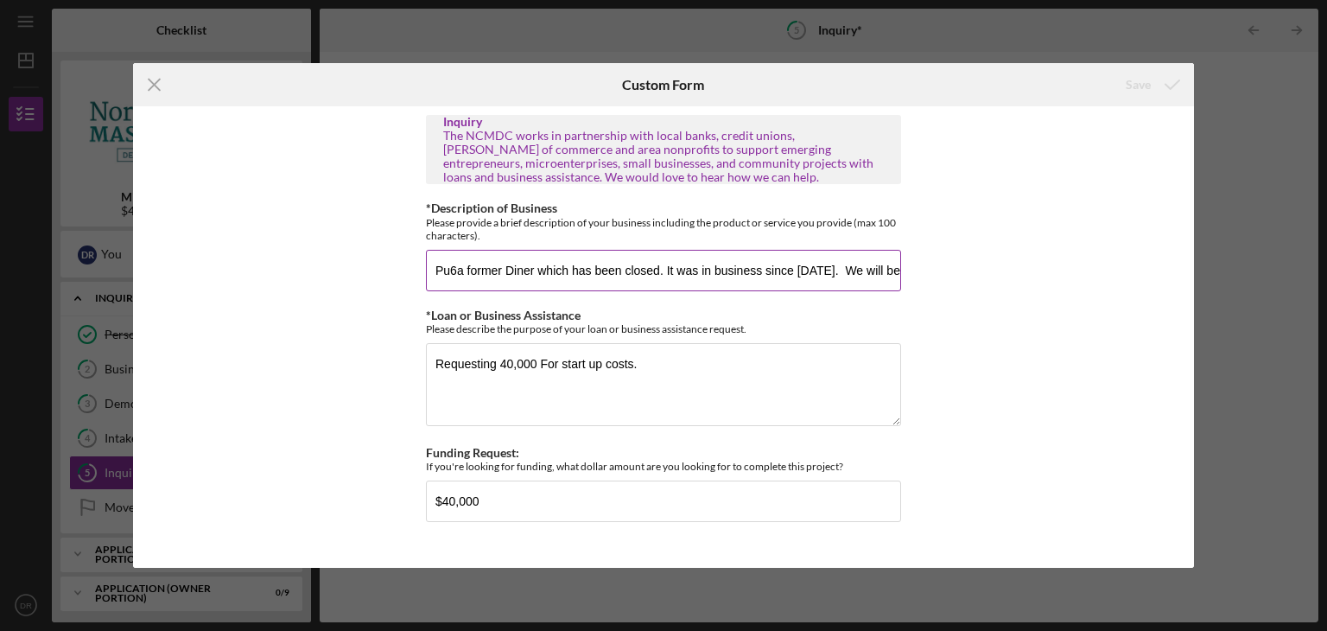
click at [463, 268] on input "Pu6a former Diner which has been closed. It was in business since 1958. We will…" at bounding box center [663, 270] width 475 height 41
click at [835, 283] on input "P former Diner which has been closed. It was in business since 1958. We will be…" at bounding box center [663, 270] width 475 height 41
click at [867, 282] on input "P former Diner which has been closed. It was in business since 1958. We will be…" at bounding box center [663, 270] width 475 height 41
click at [899, 268] on input "P former Diner which has been closed. It was in business since 1958. We will be…" at bounding box center [663, 270] width 475 height 41
type input "P former Diner which has been closed. It was in business since 1958. We will be…"
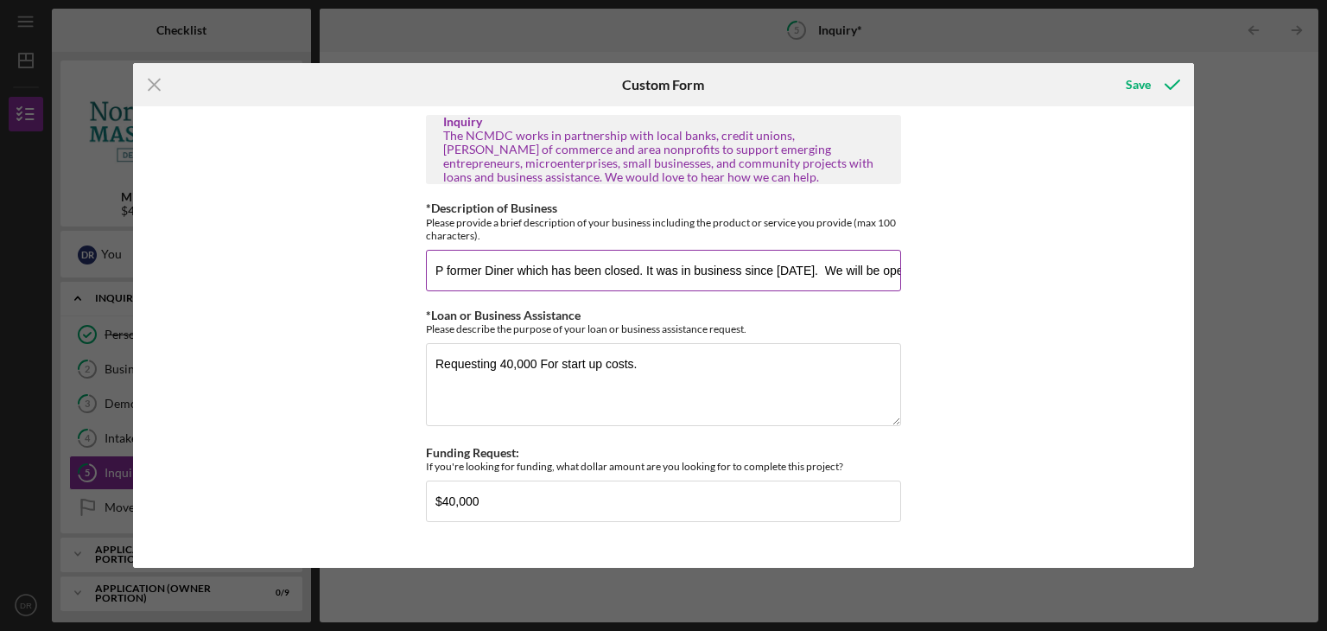
click at [1109, 67] on button "Save" at bounding box center [1152, 84] width 86 height 35
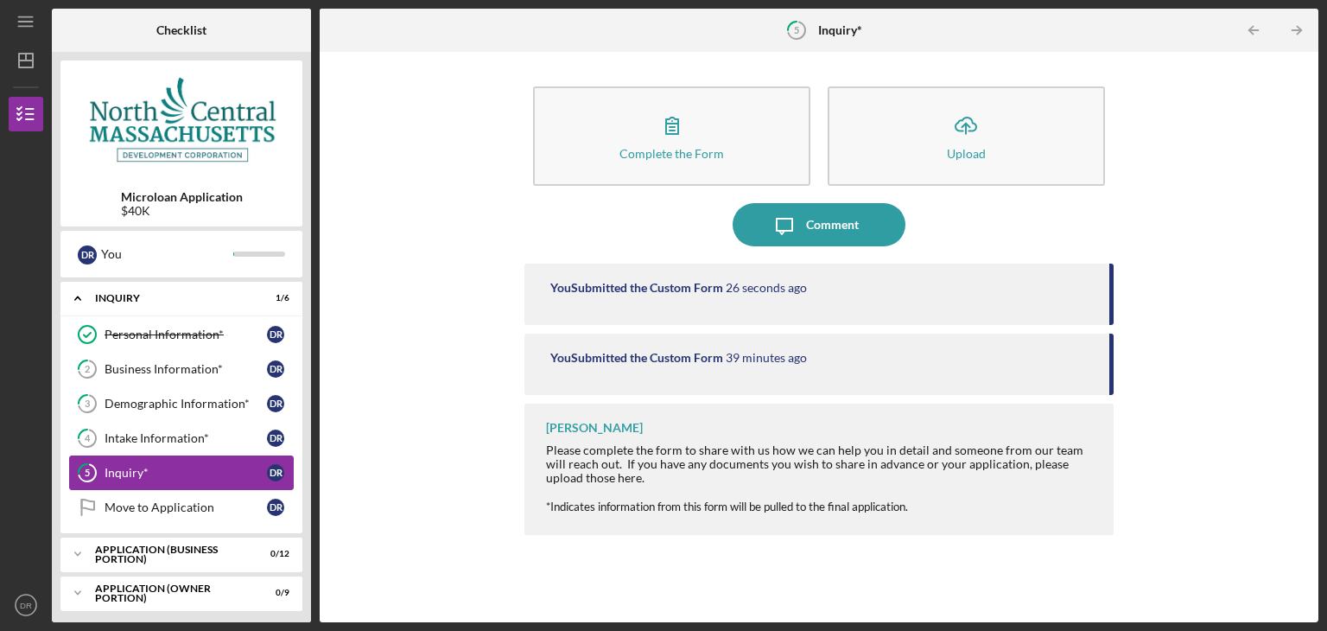
click at [170, 470] on div "Inquiry*" at bounding box center [186, 473] width 162 height 14
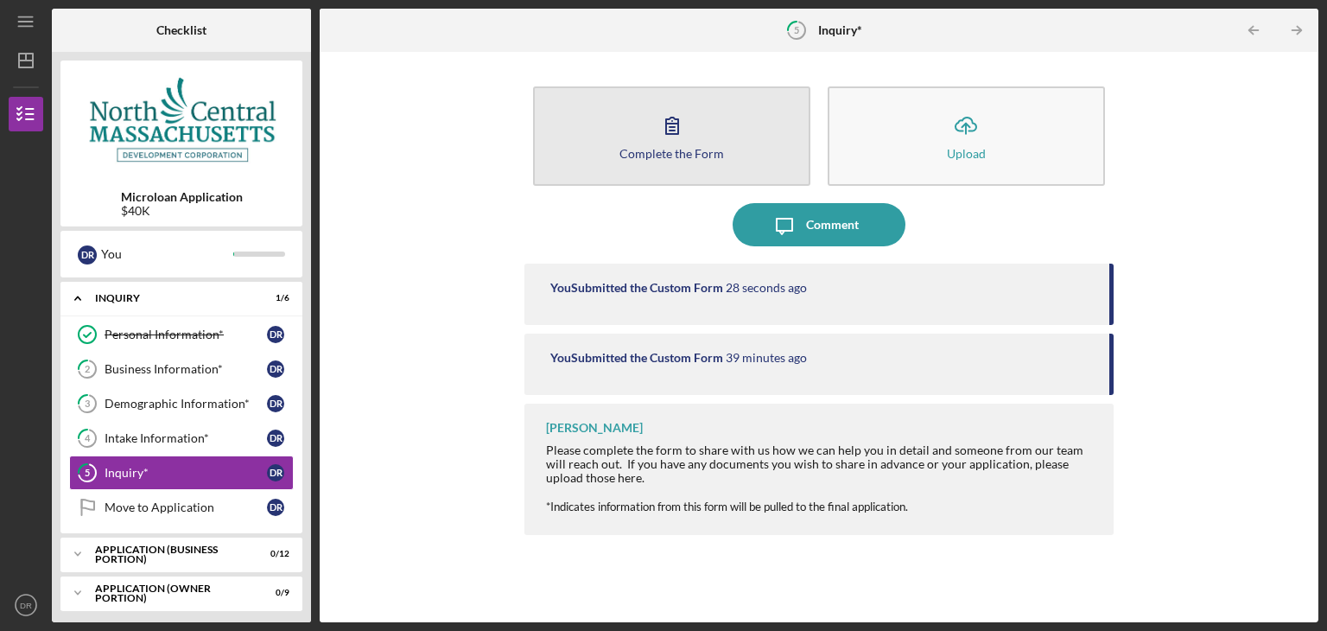
click at [695, 129] on button "Complete the Form Form" at bounding box center [671, 135] width 277 height 99
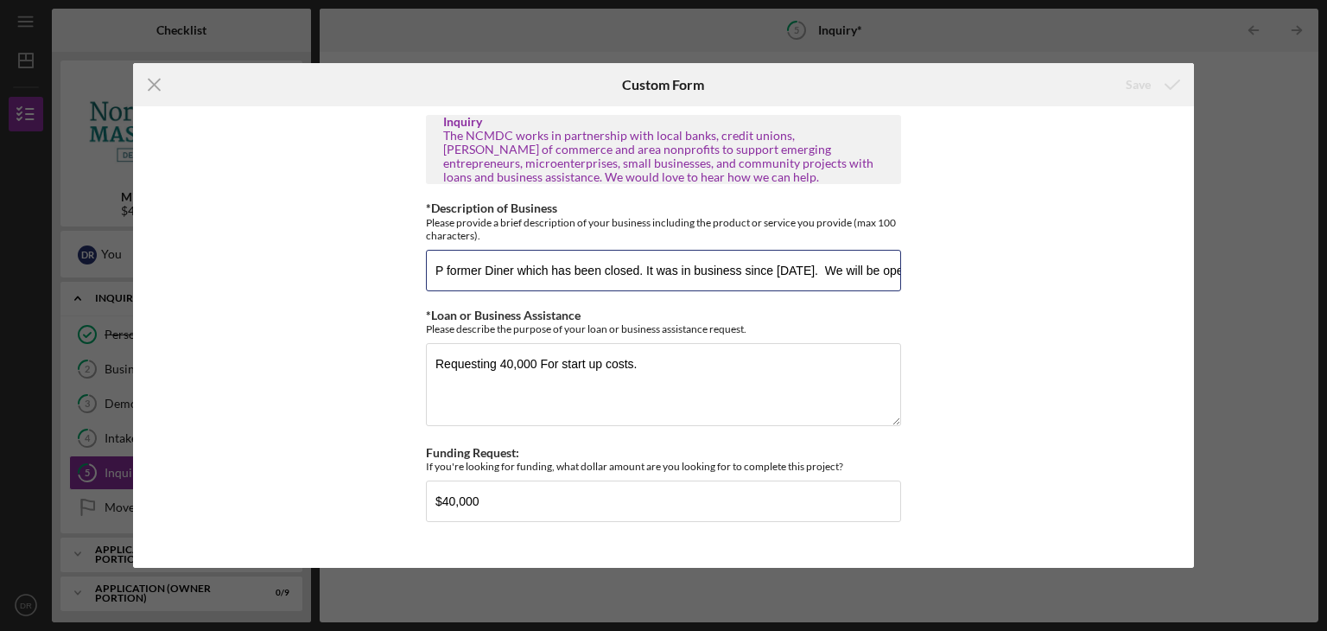
drag, startPoint x: 435, startPoint y: 264, endPoint x: 375, endPoint y: 281, distance: 62.9
click at [375, 281] on div "Inquiry The NCMDC works in partnership with local banks, credit unions, chamber…" at bounding box center [664, 336] width 1062 height 461
click at [447, 270] on input "P former Diner which has been closed. It was in business since 1958. We will be…" at bounding box center [663, 270] width 475 height 41
drag, startPoint x: 887, startPoint y: 265, endPoint x: 410, endPoint y: 272, distance: 477.0
click at [410, 272] on div "Inquiry The NCMDC works in partnership with local banks, credit unions, chamber…" at bounding box center [664, 336] width 1062 height 461
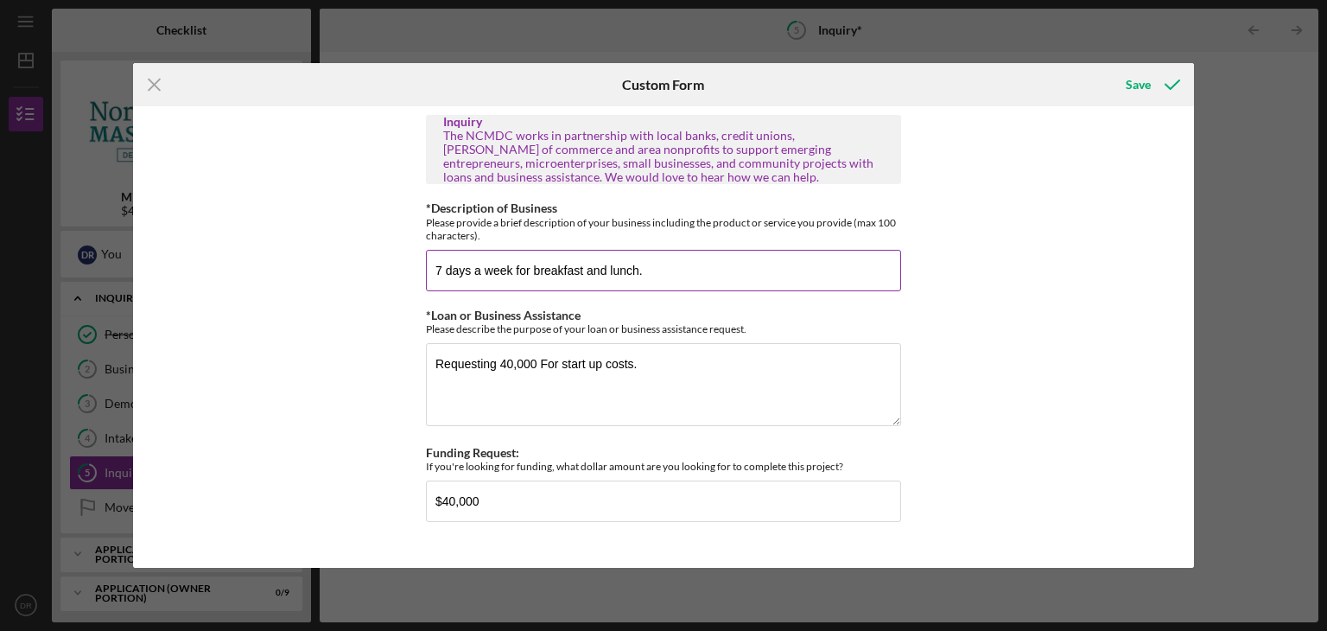
click at [661, 270] on input "7 days a week for breakfast and lunch." at bounding box center [663, 270] width 475 height 41
type input "7"
type input "T"
